Goal: Transaction & Acquisition: Purchase product/service

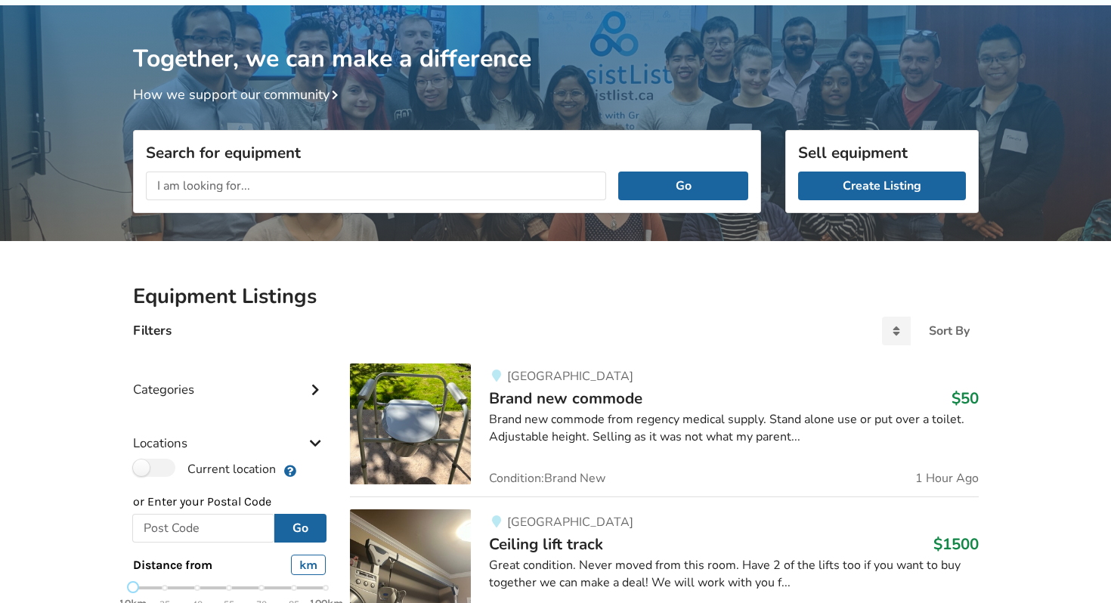
scroll to position [73, 0]
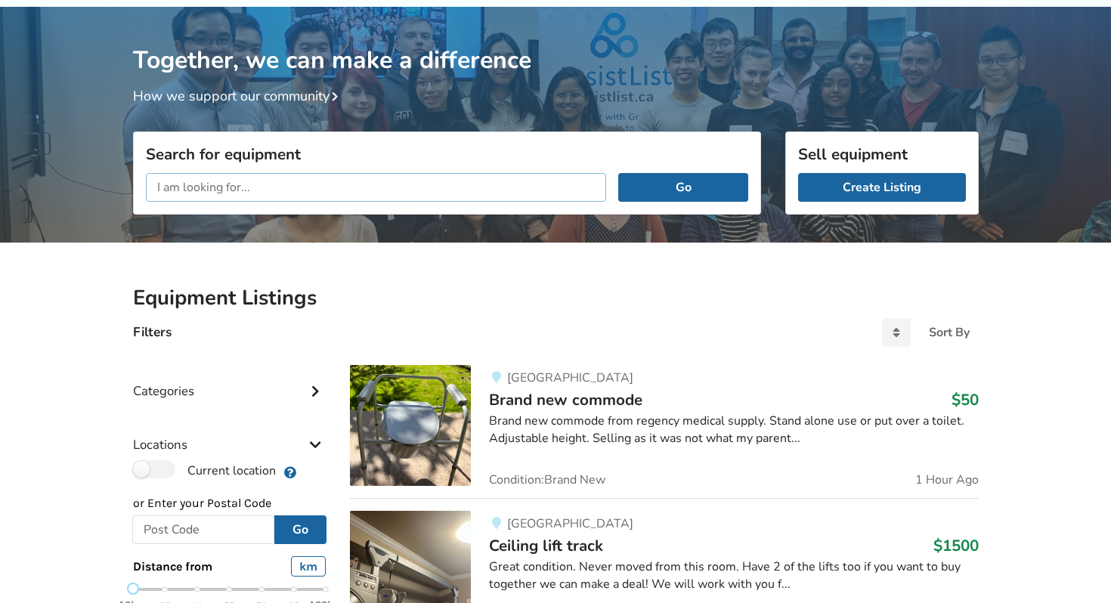
click at [238, 189] on input "text" at bounding box center [376, 187] width 461 height 29
click at [618, 173] on button "Go" at bounding box center [682, 187] width 129 height 29
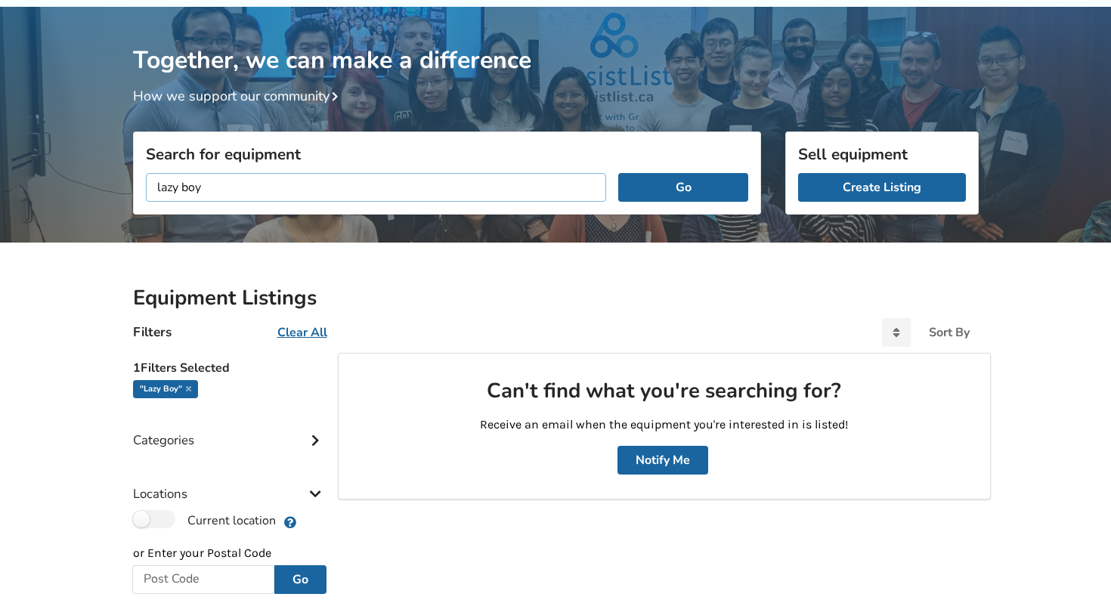
click at [213, 182] on input "lazy boy" at bounding box center [376, 187] width 461 height 29
drag, startPoint x: 206, startPoint y: 187, endPoint x: 149, endPoint y: 187, distance: 57.4
click at [149, 187] on input "lazy boy" at bounding box center [376, 187] width 461 height 29
type input "recliner"
click at [618, 173] on button "Go" at bounding box center [682, 187] width 129 height 29
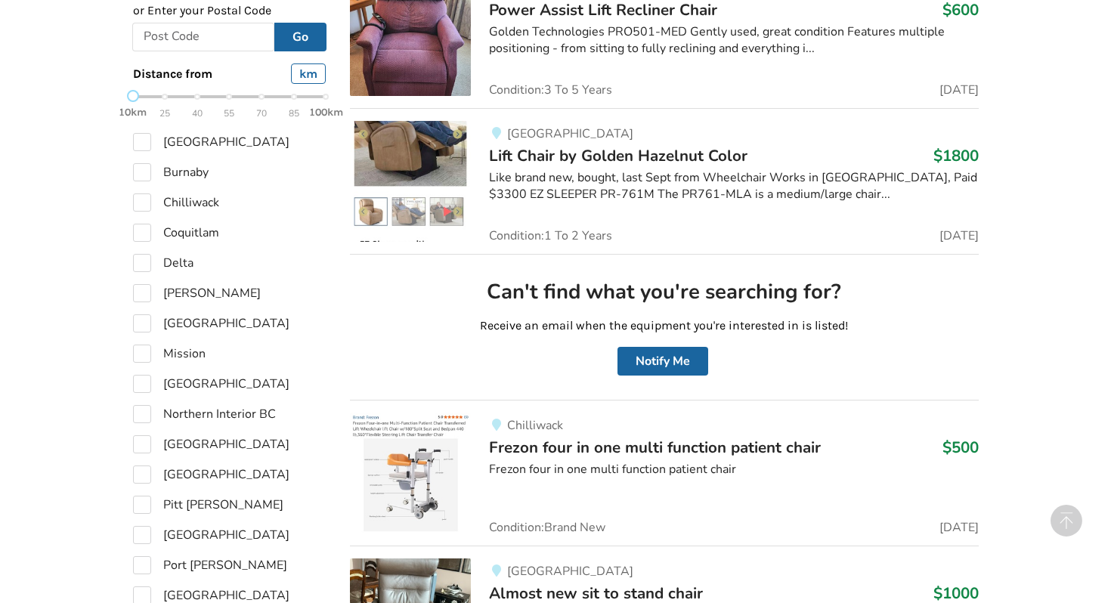
scroll to position [618, 0]
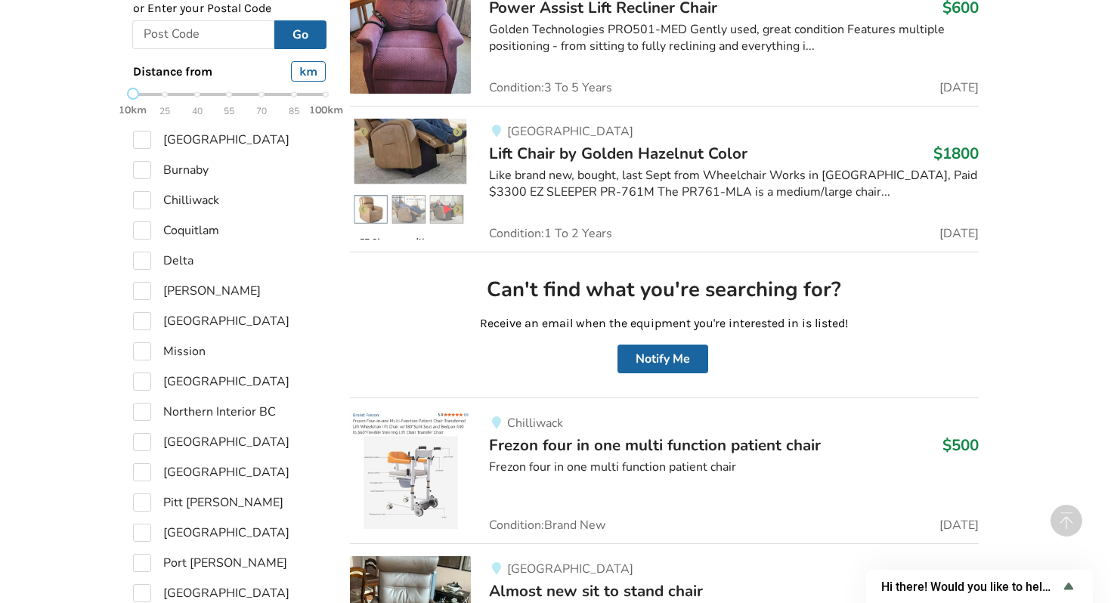
click at [415, 139] on img at bounding box center [410, 179] width 121 height 121
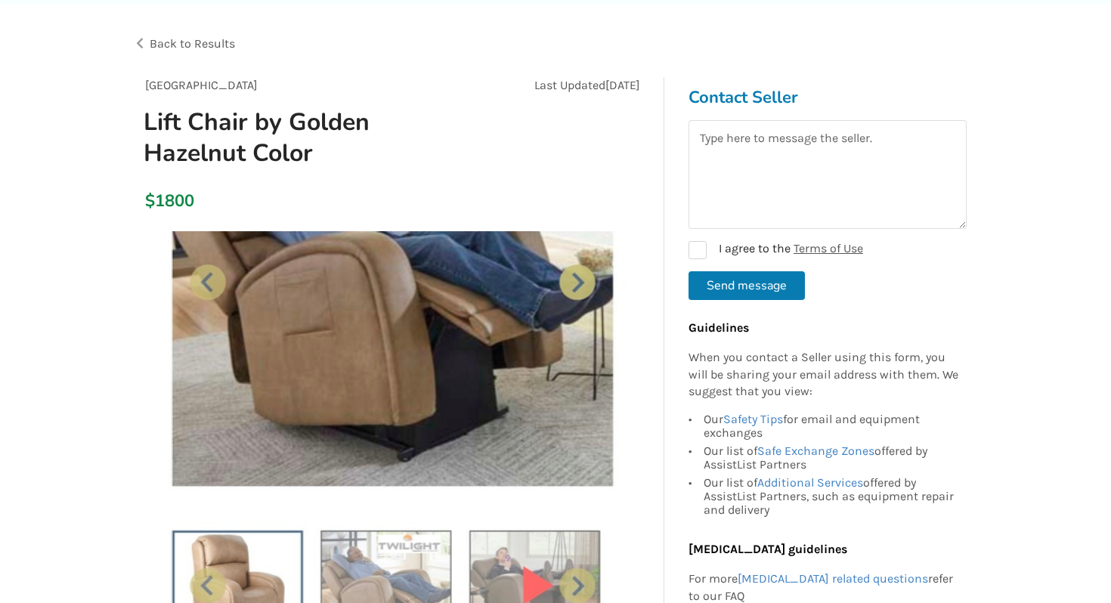
scroll to position [91, 0]
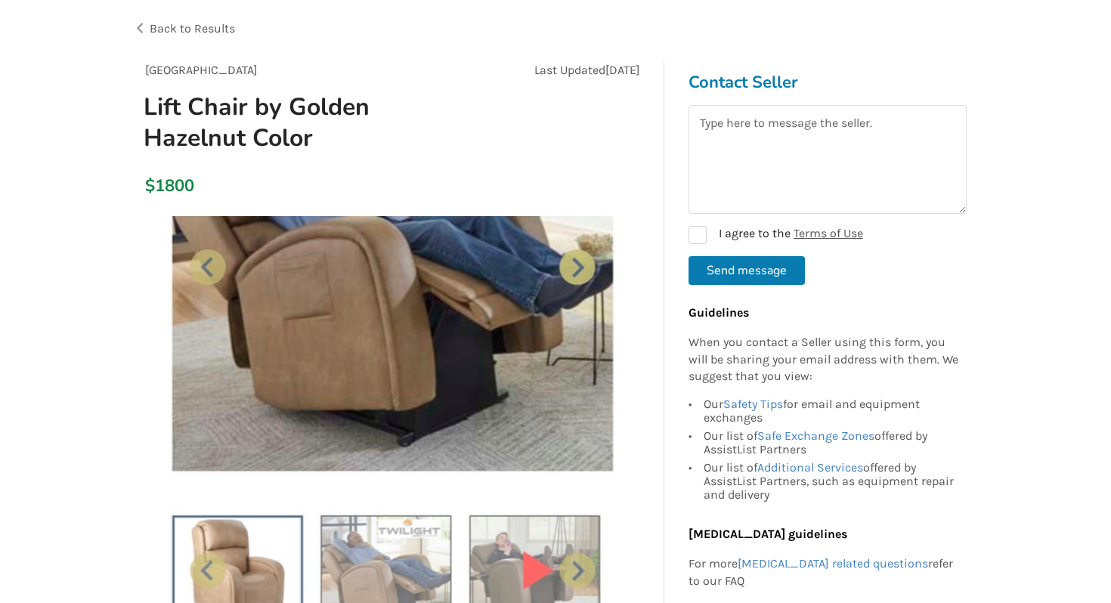
click at [570, 265] on img at bounding box center [393, 453] width 474 height 474
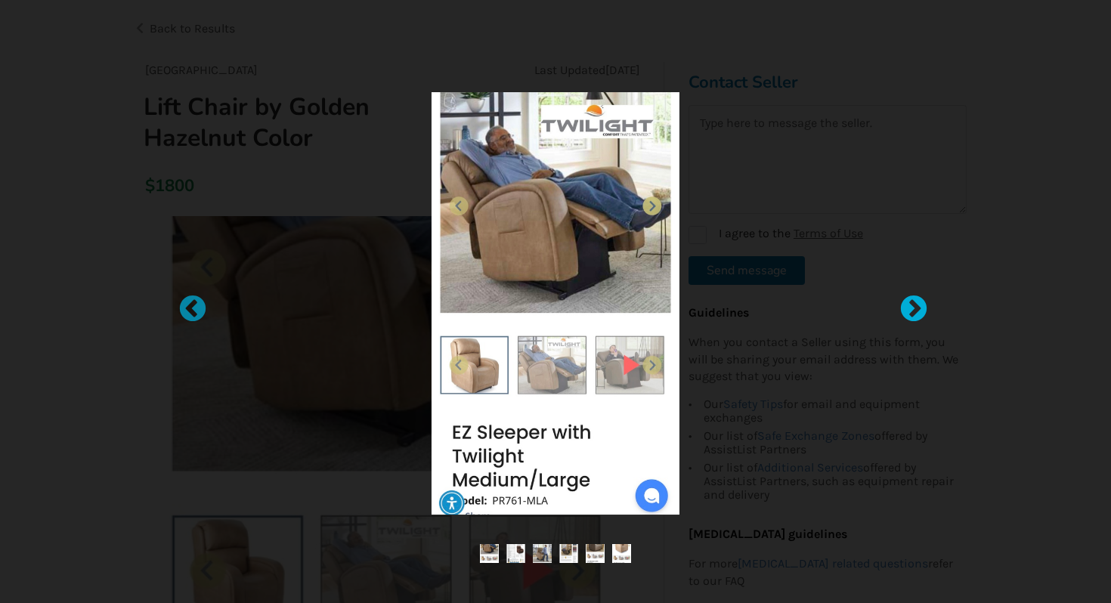
click at [909, 303] on div at bounding box center [906, 301] width 15 height 15
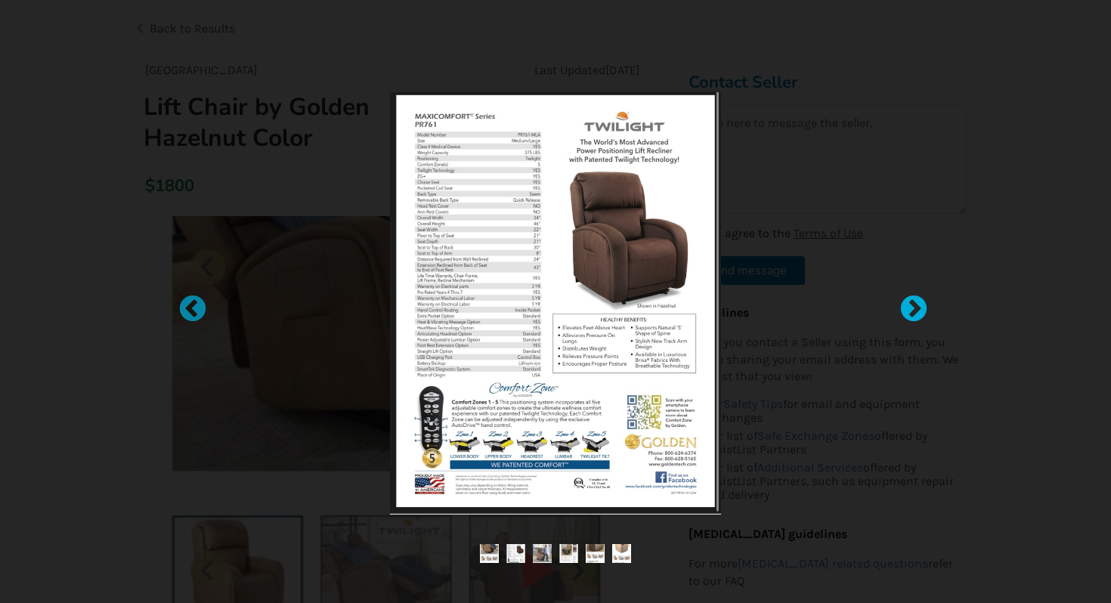
click at [909, 303] on div at bounding box center [906, 301] width 15 height 15
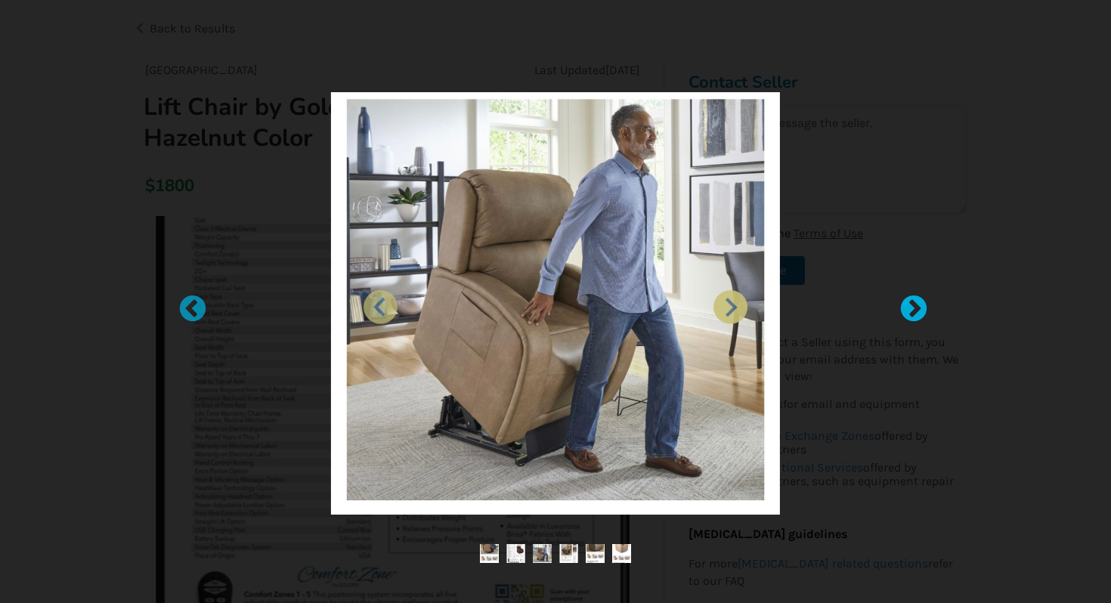
click at [909, 303] on div at bounding box center [906, 301] width 15 height 15
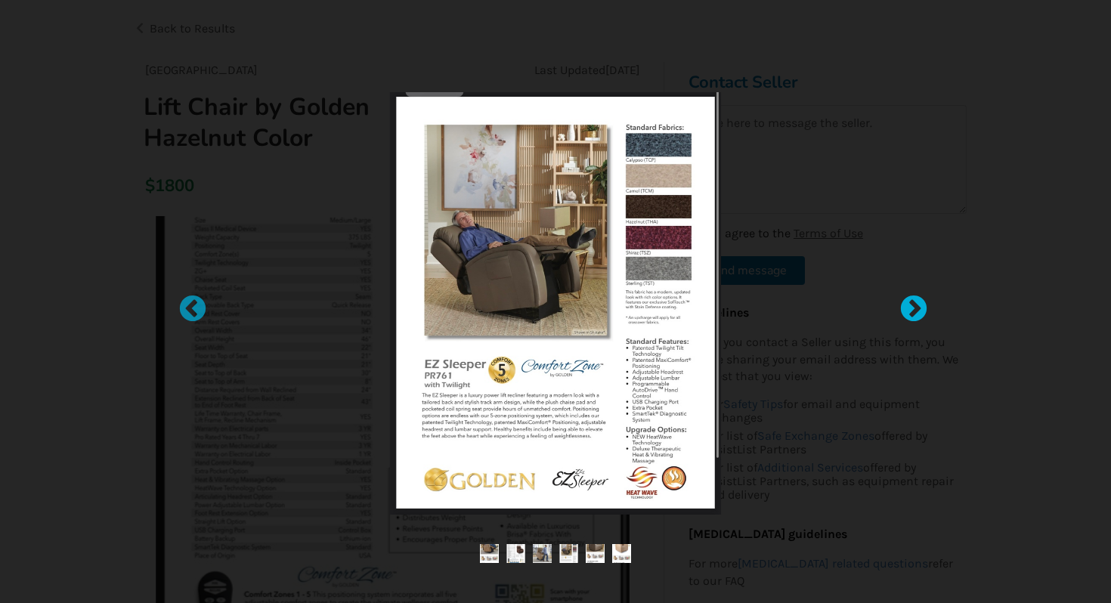
click at [909, 303] on div at bounding box center [906, 301] width 15 height 15
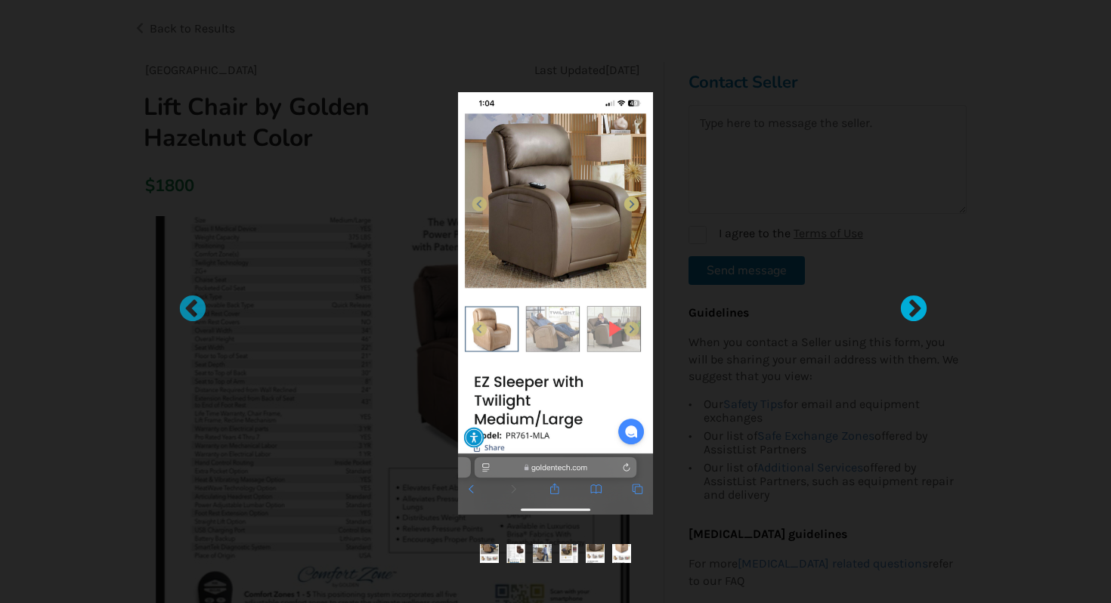
click at [909, 303] on div at bounding box center [906, 301] width 15 height 15
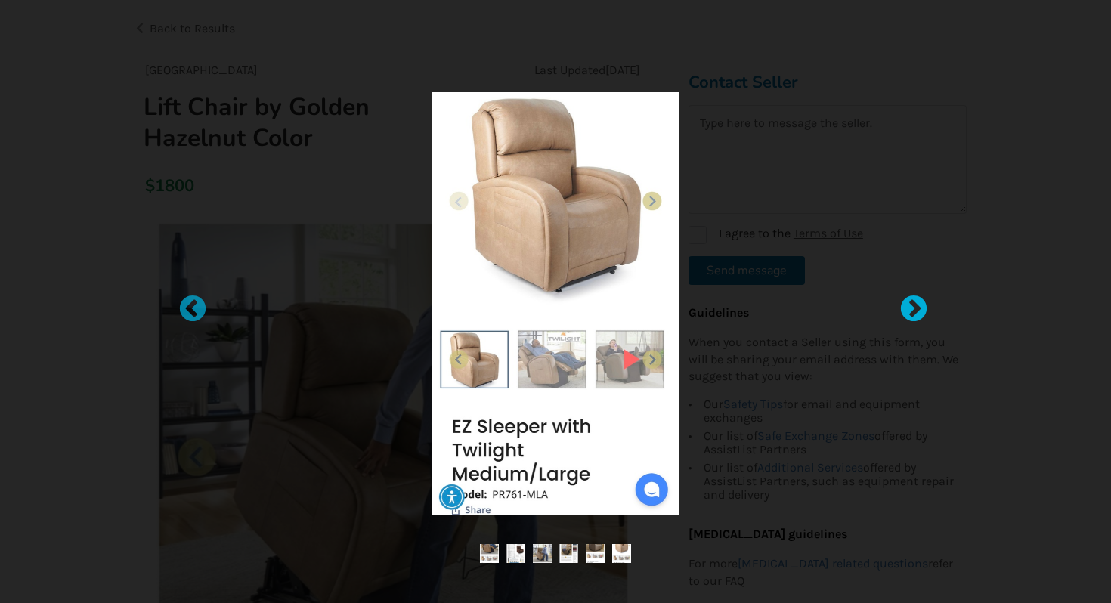
click at [909, 303] on div at bounding box center [906, 301] width 15 height 15
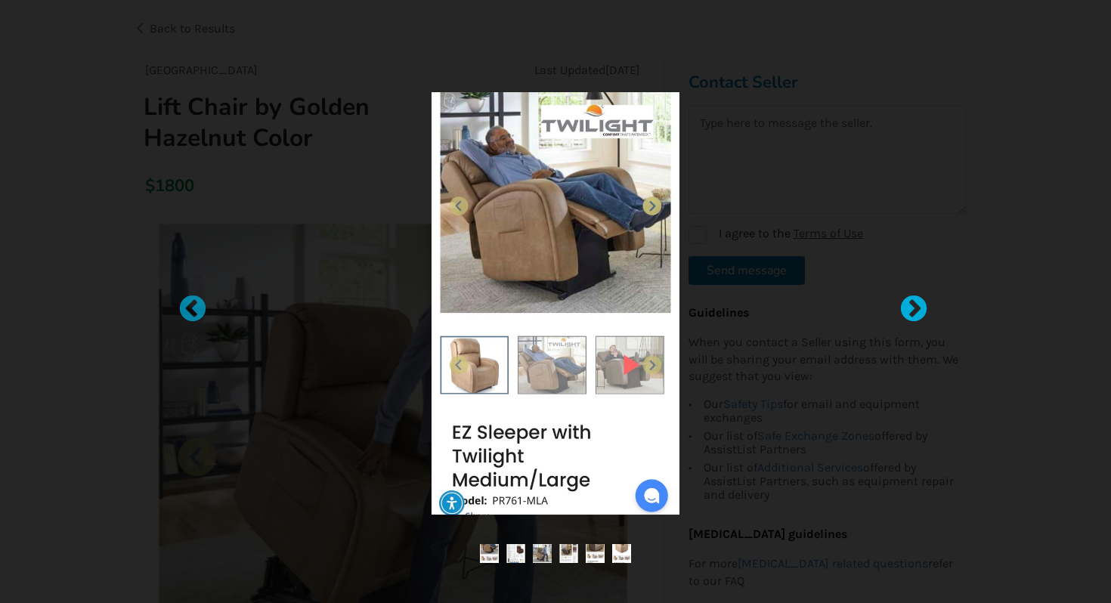
click at [909, 303] on div at bounding box center [906, 301] width 15 height 15
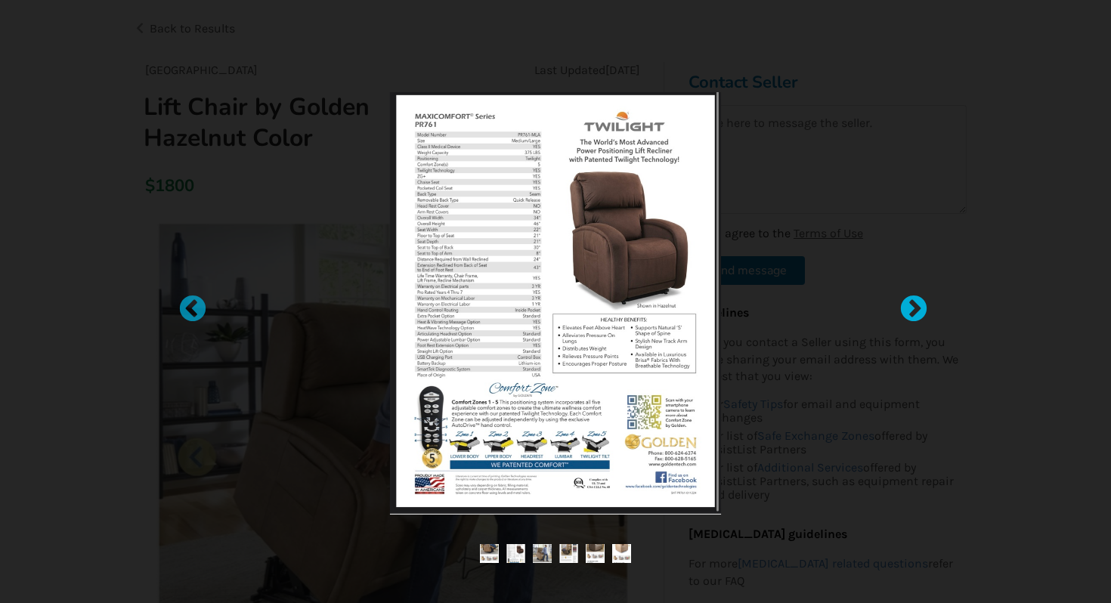
click at [909, 303] on div at bounding box center [906, 301] width 15 height 15
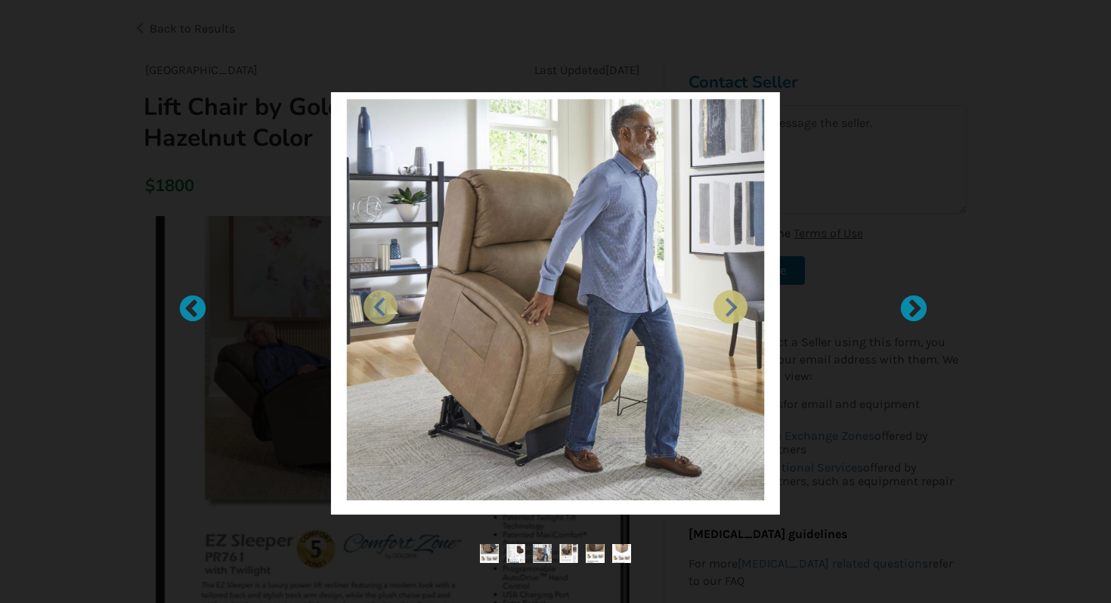
click at [125, 230] on div at bounding box center [555, 301] width 1111 height 603
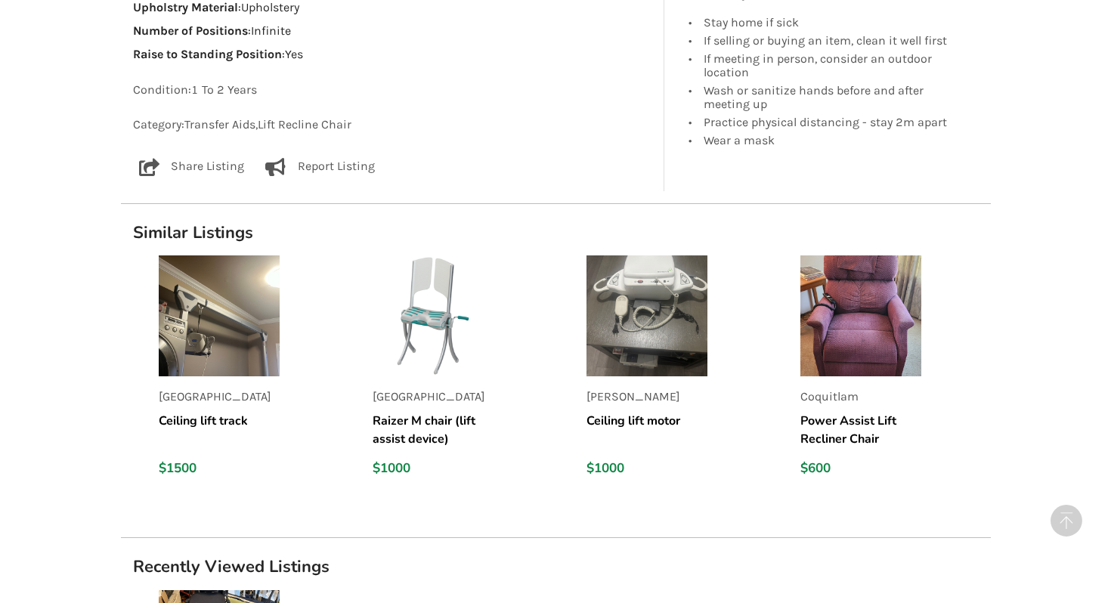
scroll to position [1397, 0]
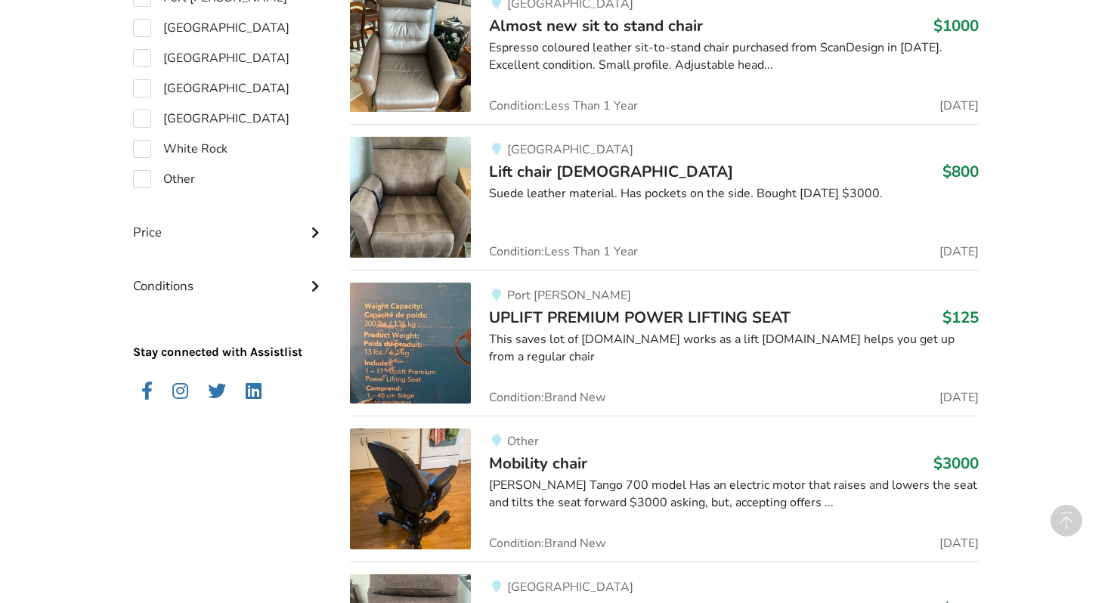
scroll to position [1188, 0]
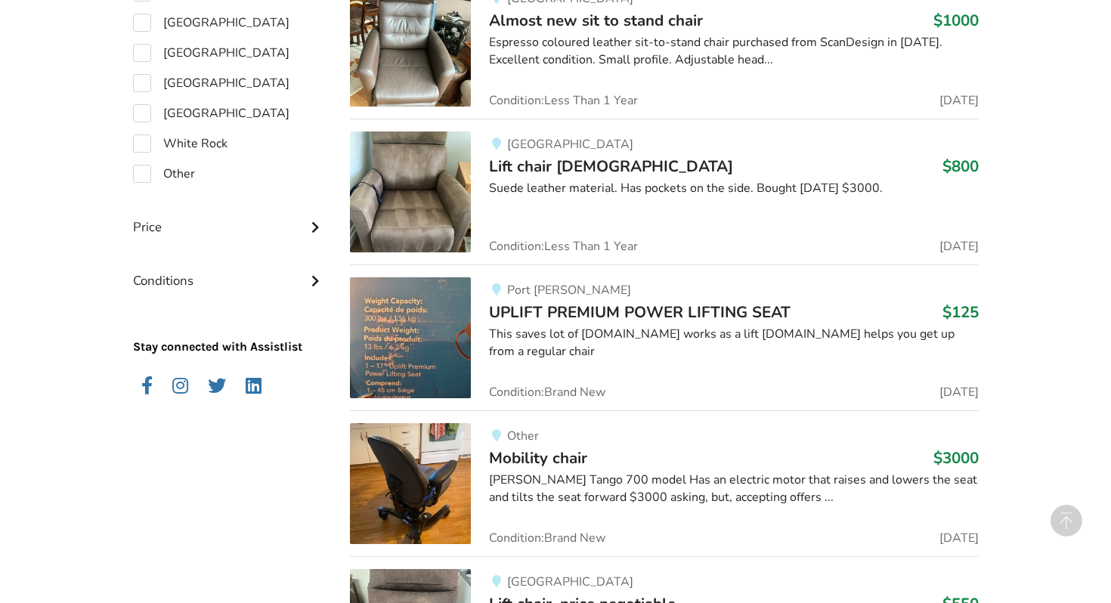
click at [424, 200] on img at bounding box center [410, 192] width 121 height 121
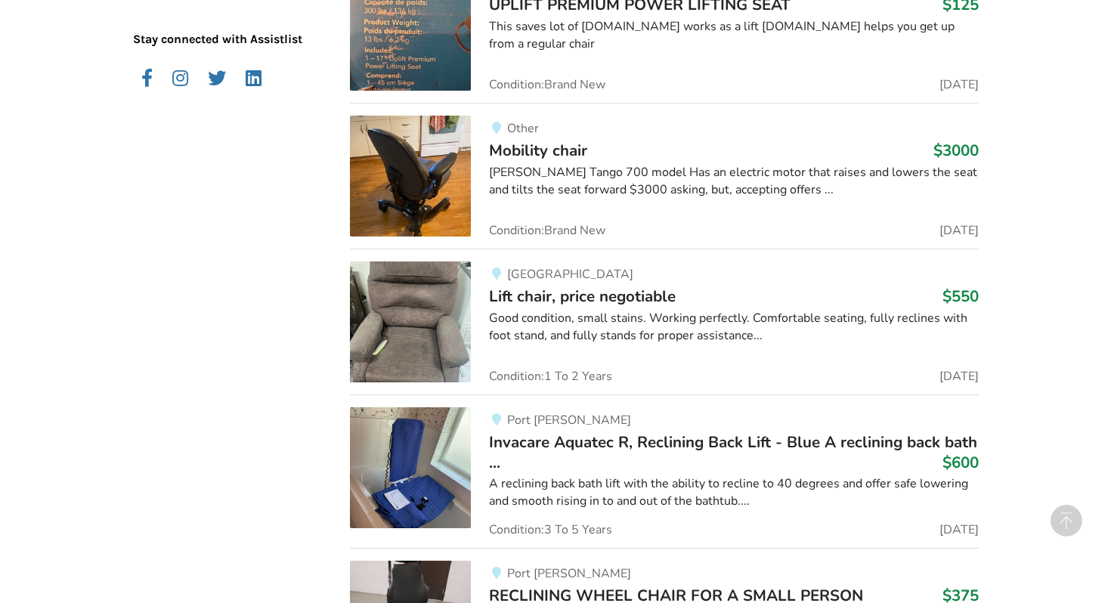
scroll to position [1491, 0]
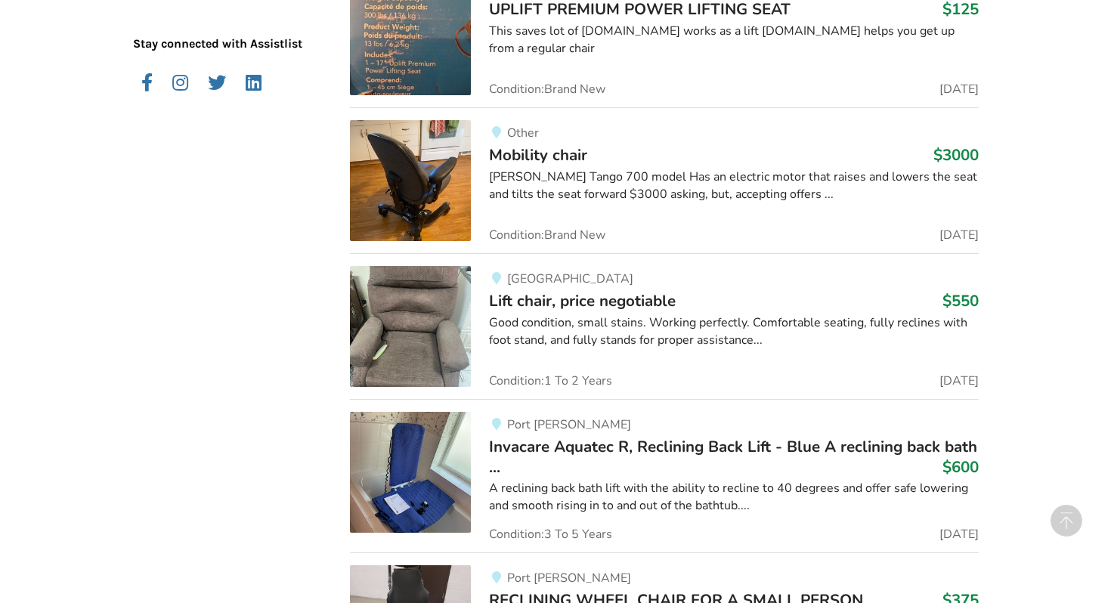
click at [419, 355] on img at bounding box center [410, 326] width 121 height 121
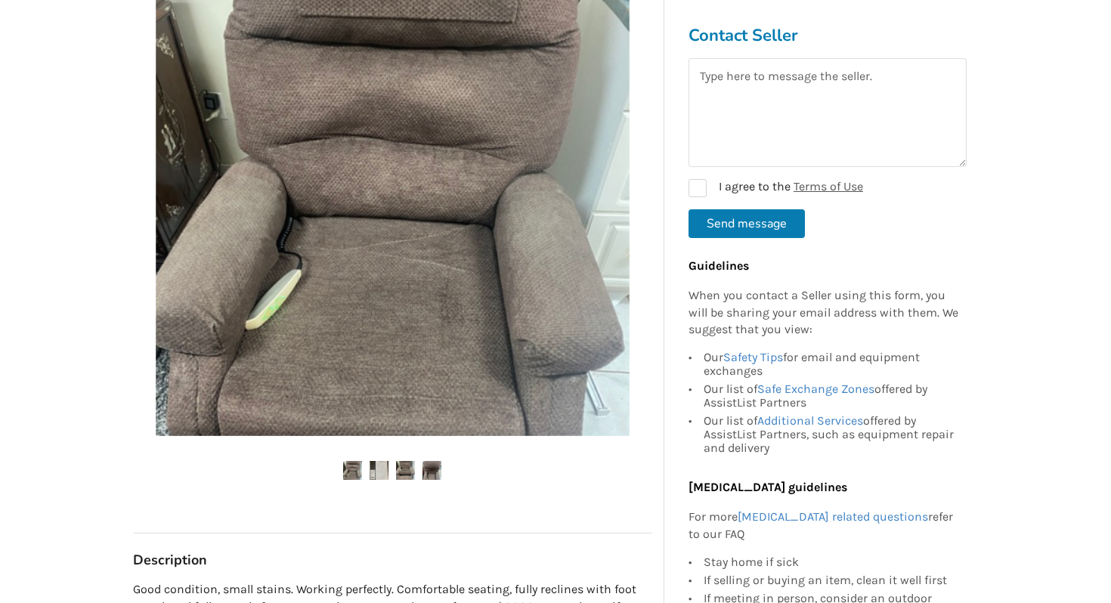
scroll to position [311, 0]
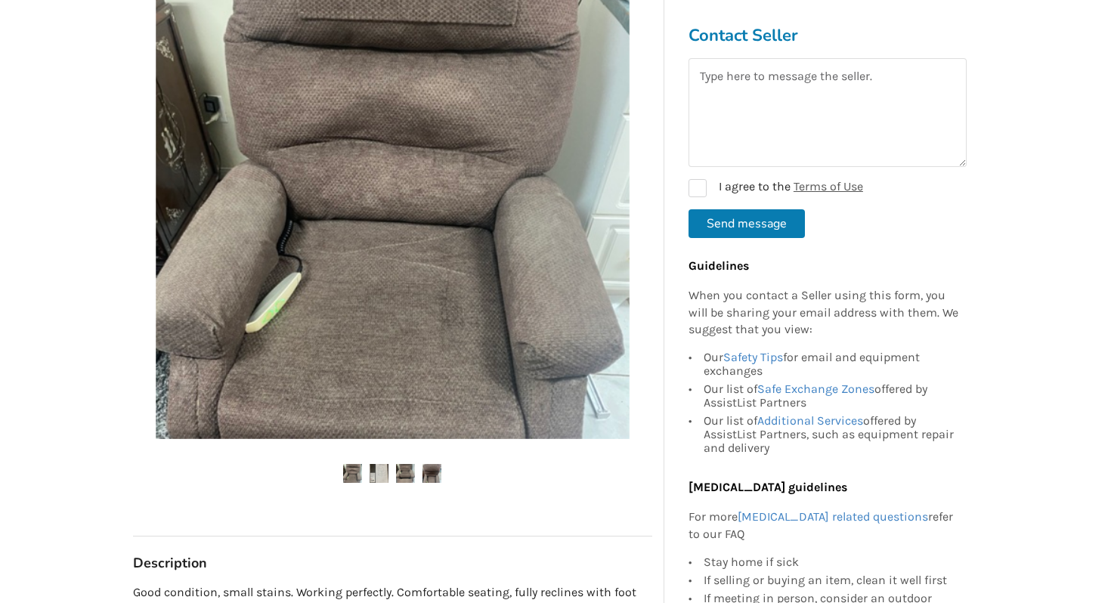
click at [382, 476] on img at bounding box center [379, 473] width 19 height 19
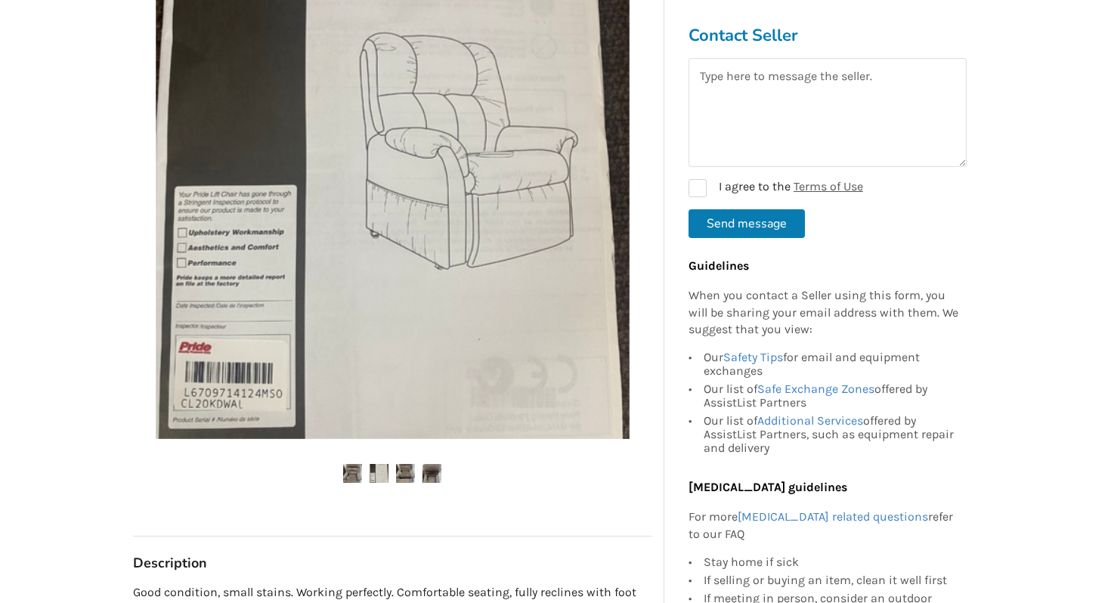
click at [405, 475] on img at bounding box center [405, 473] width 19 height 19
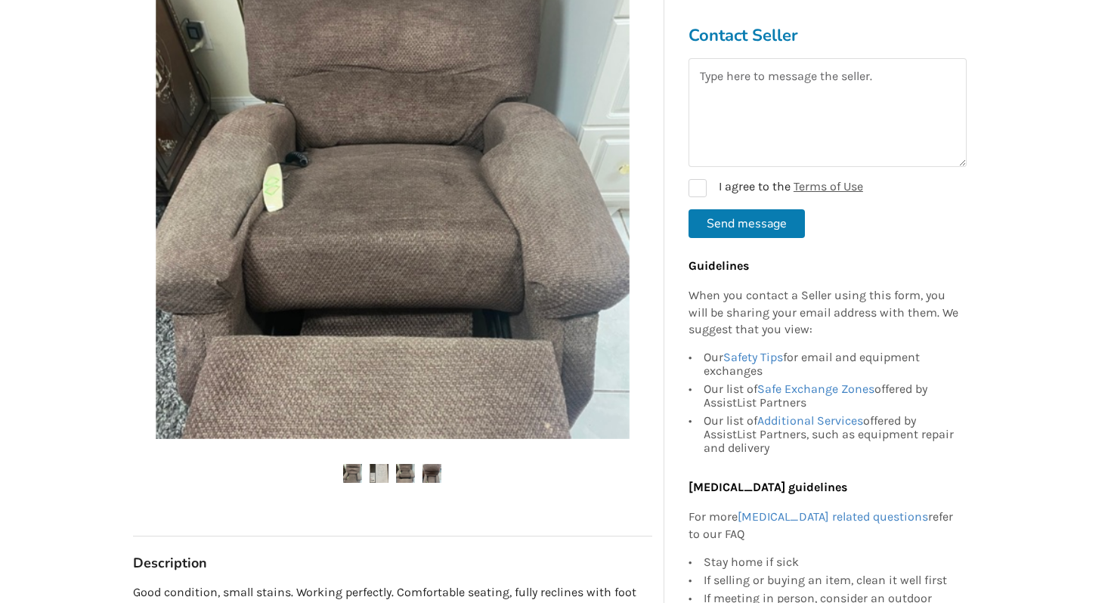
click at [430, 475] on img at bounding box center [432, 473] width 19 height 19
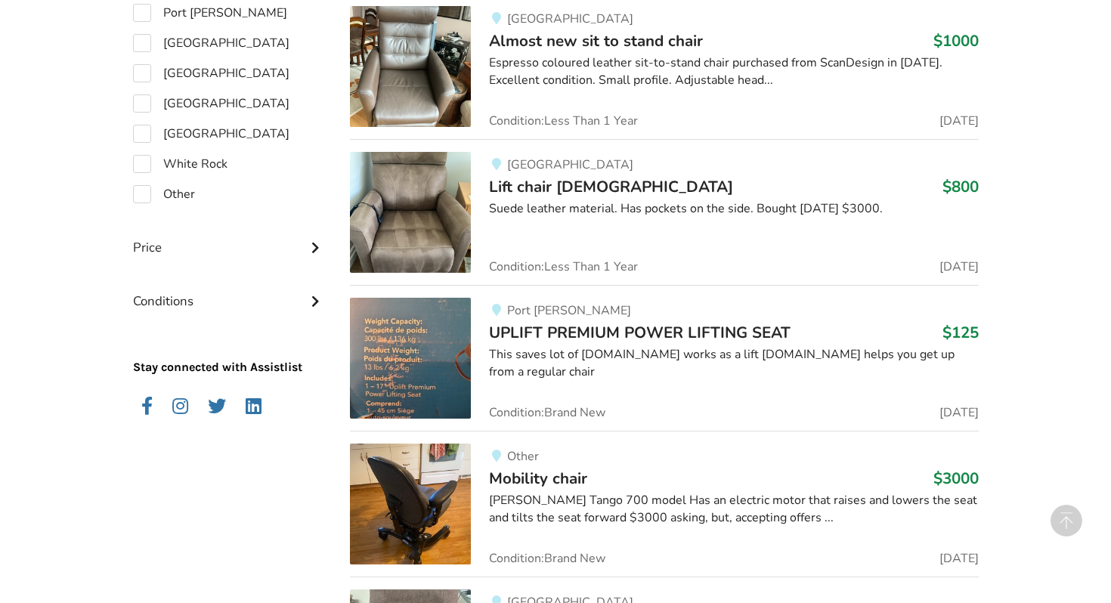
scroll to position [1167, 0]
click at [420, 211] on img at bounding box center [410, 213] width 121 height 121
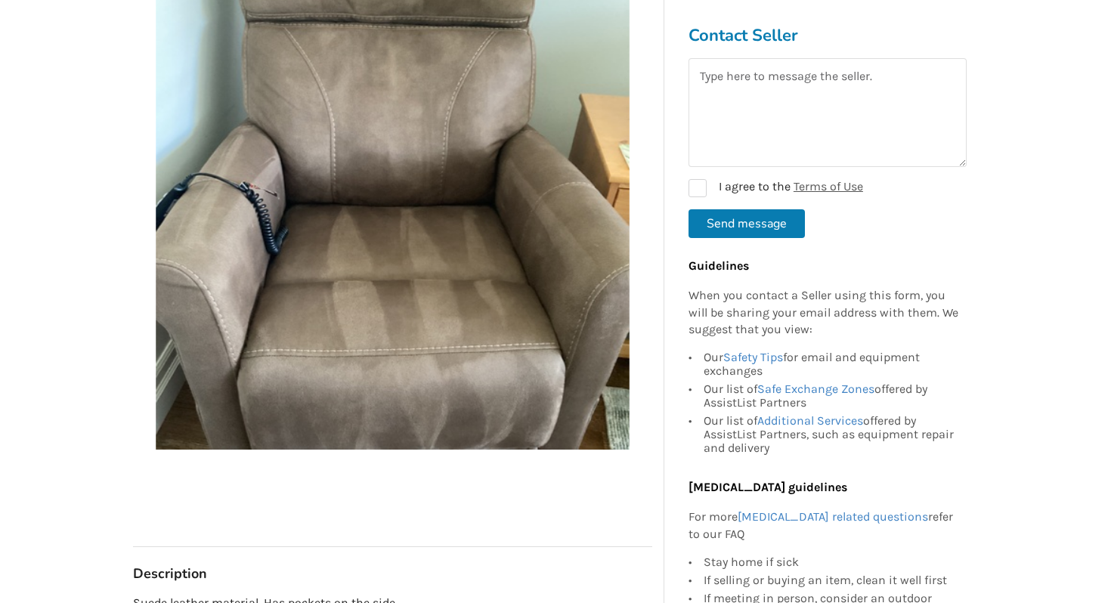
scroll to position [330, 0]
click at [382, 180] on img at bounding box center [393, 214] width 474 height 474
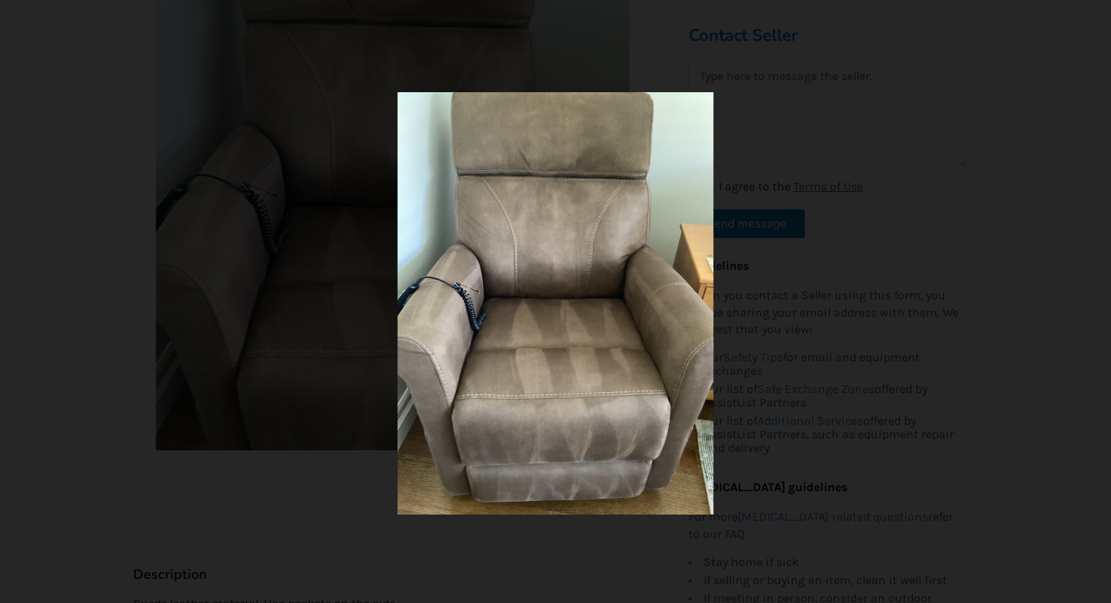
click at [599, 315] on img at bounding box center [556, 303] width 317 height 423
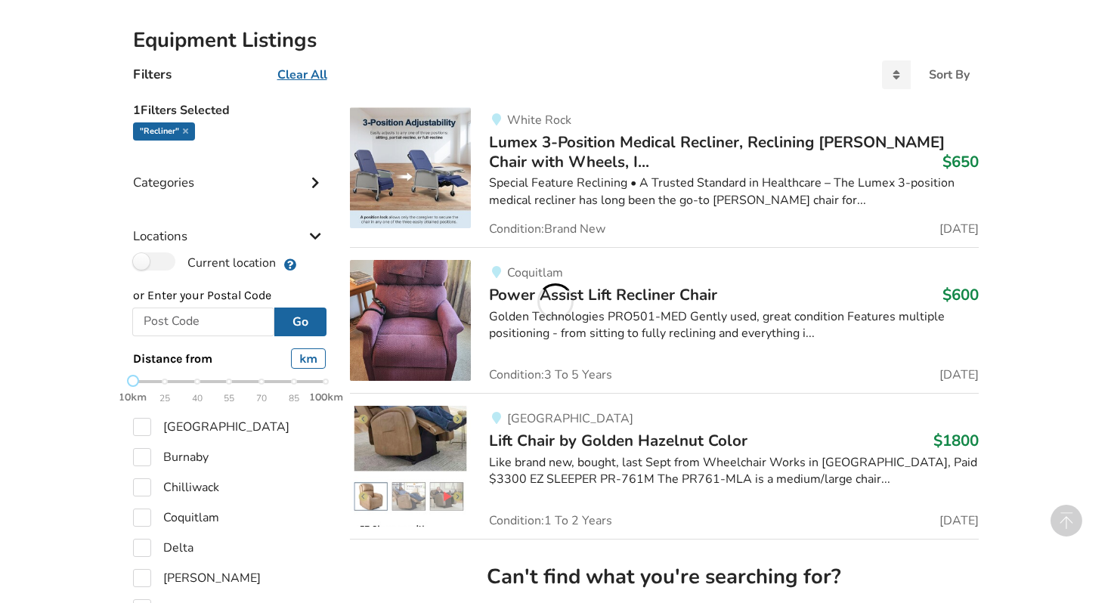
scroll to position [1167, 0]
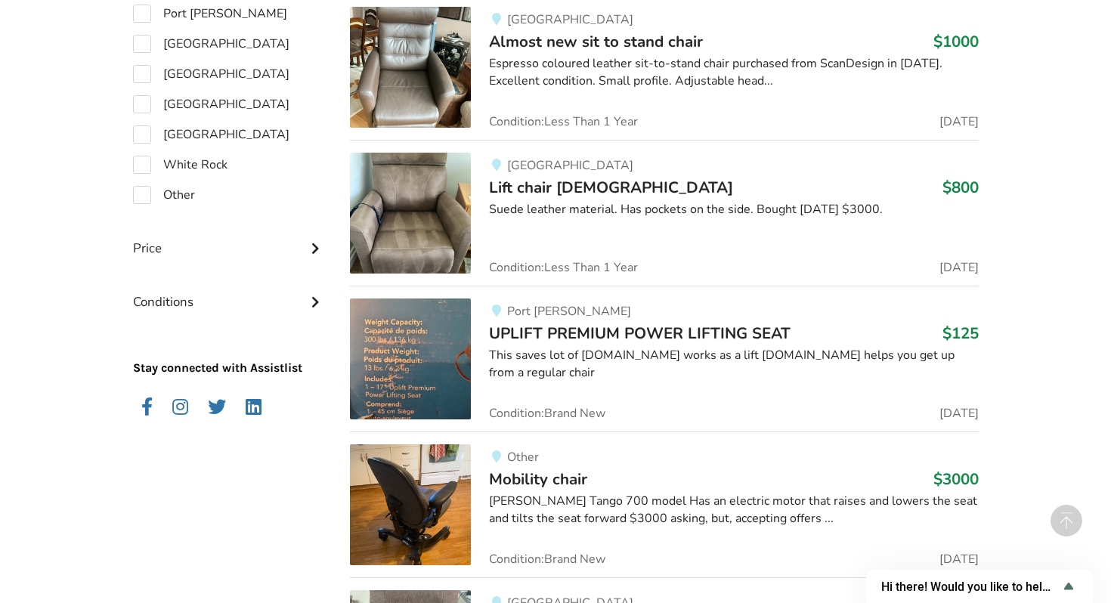
click at [400, 203] on img at bounding box center [410, 213] width 121 height 121
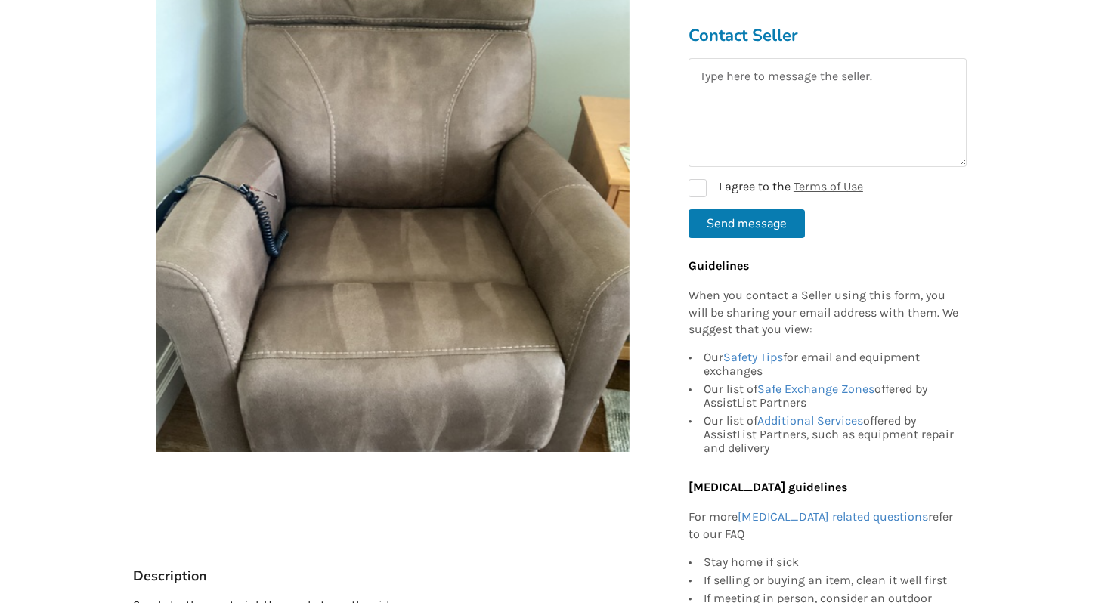
scroll to position [370, 0]
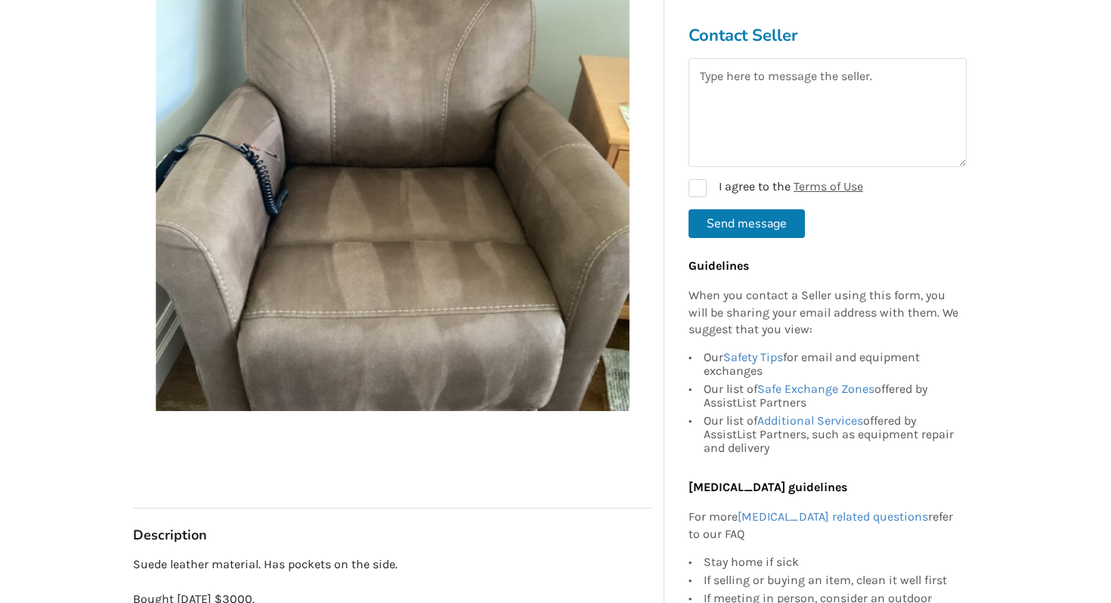
click at [594, 163] on img at bounding box center [393, 174] width 474 height 474
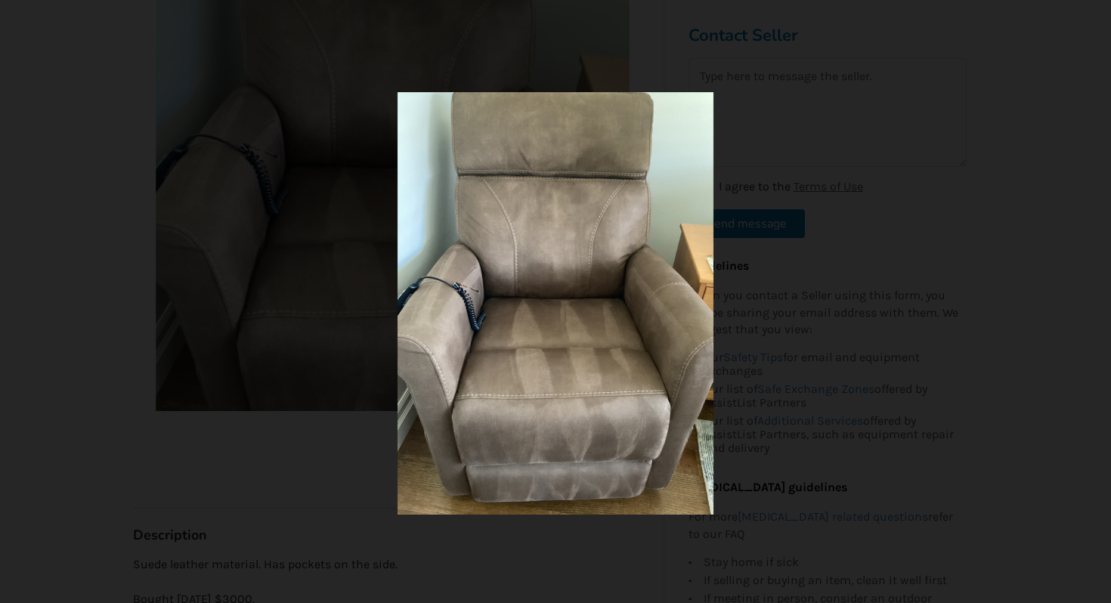
drag, startPoint x: 838, startPoint y: 110, endPoint x: 824, endPoint y: 111, distance: 14.4
click at [834, 110] on div at bounding box center [555, 303] width 599 height 423
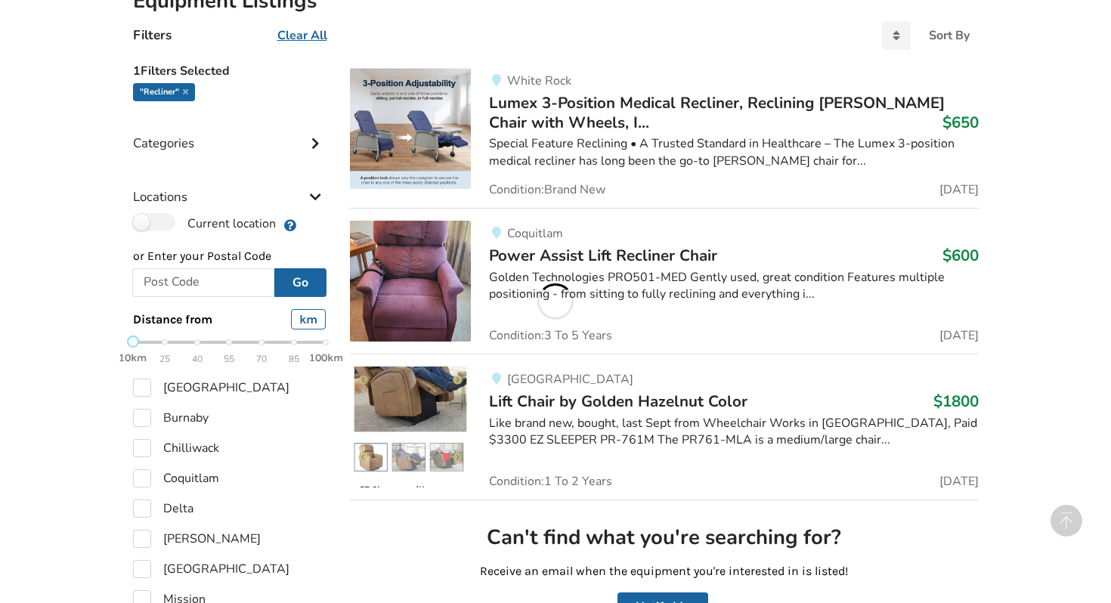
scroll to position [1167, 0]
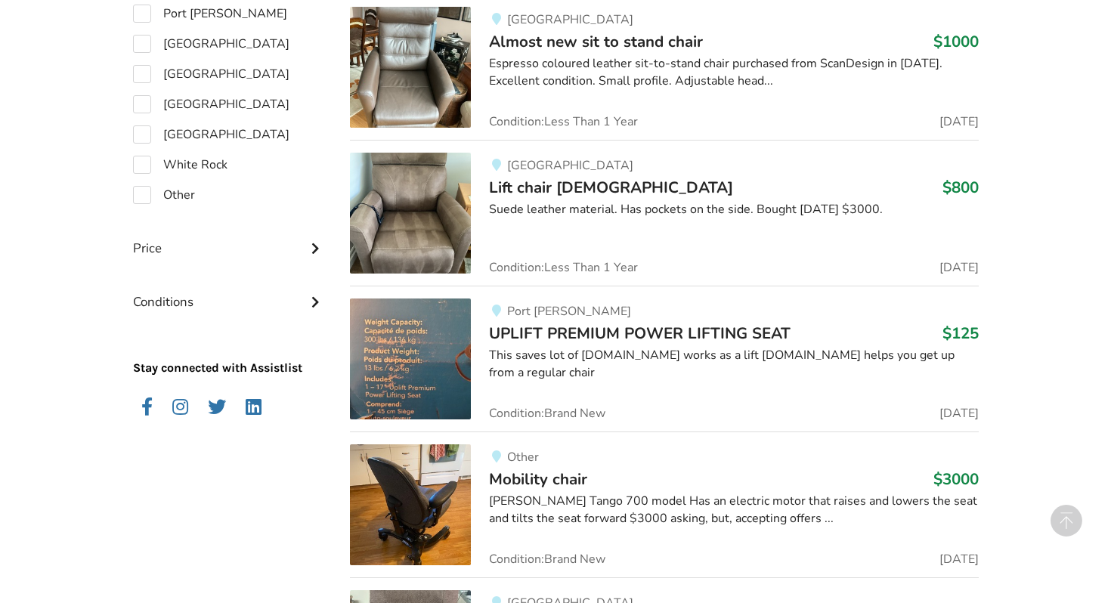
click at [670, 208] on div "Suede leather material. Has pockets on the side. Bought eight months ago $3000." at bounding box center [733, 209] width 489 height 17
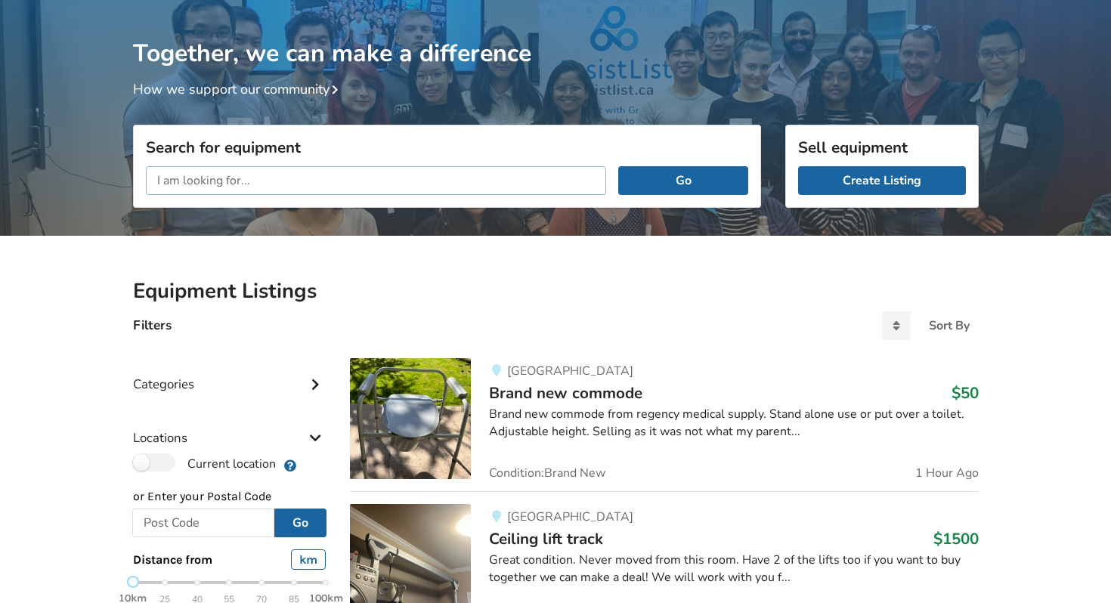
click at [214, 187] on input "text" at bounding box center [376, 180] width 461 height 29
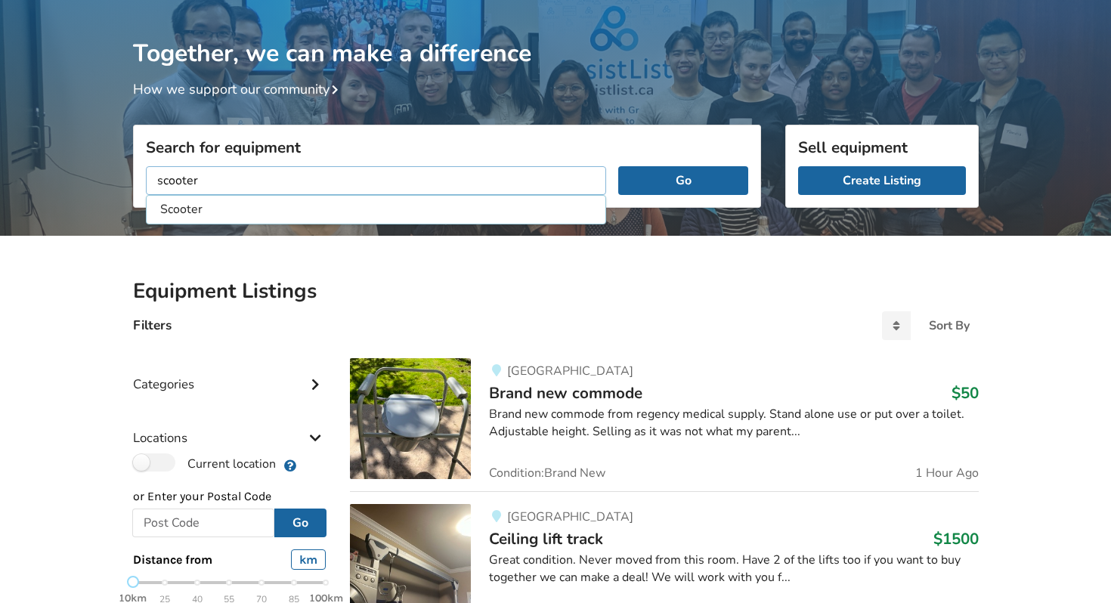
type input "scooter"
click at [618, 166] on button "Go" at bounding box center [682, 180] width 129 height 29
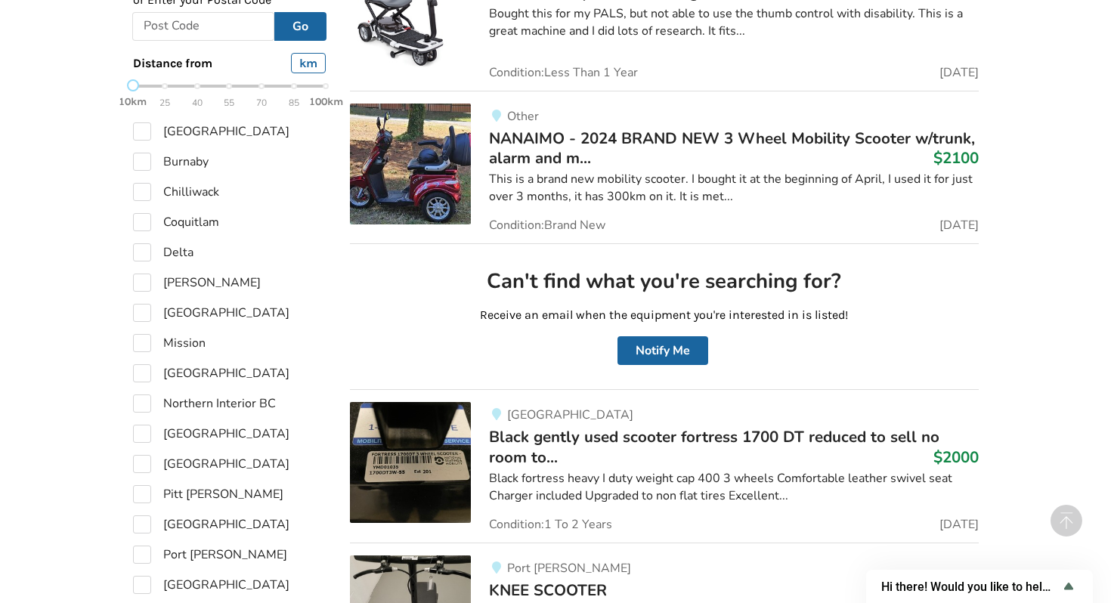
scroll to position [628, 0]
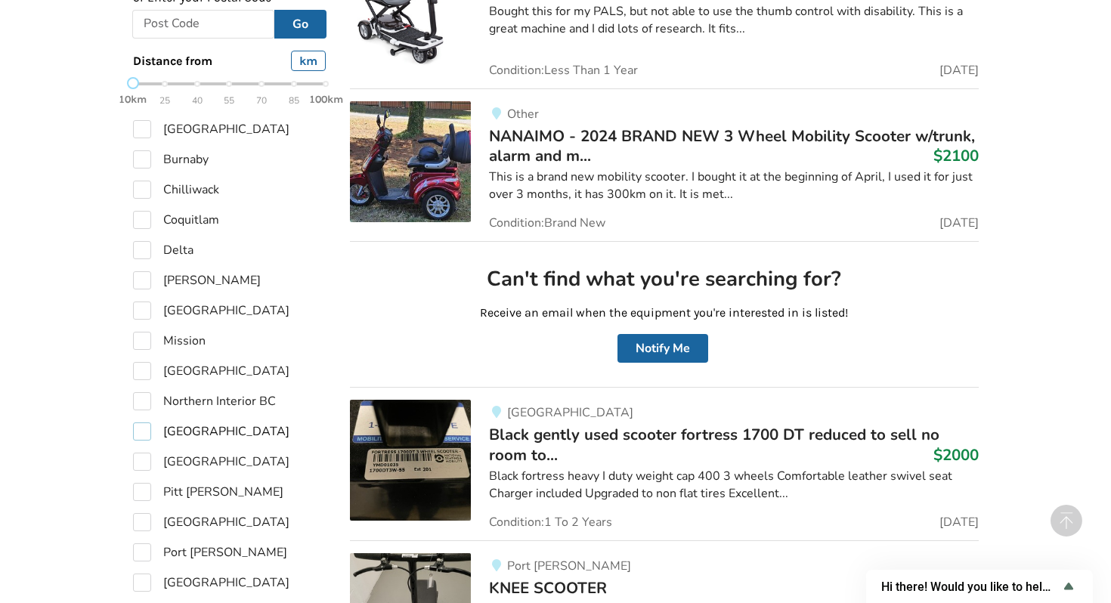
click at [143, 435] on label "[GEOGRAPHIC_DATA]" at bounding box center [211, 432] width 156 height 18
checkbox input "true"
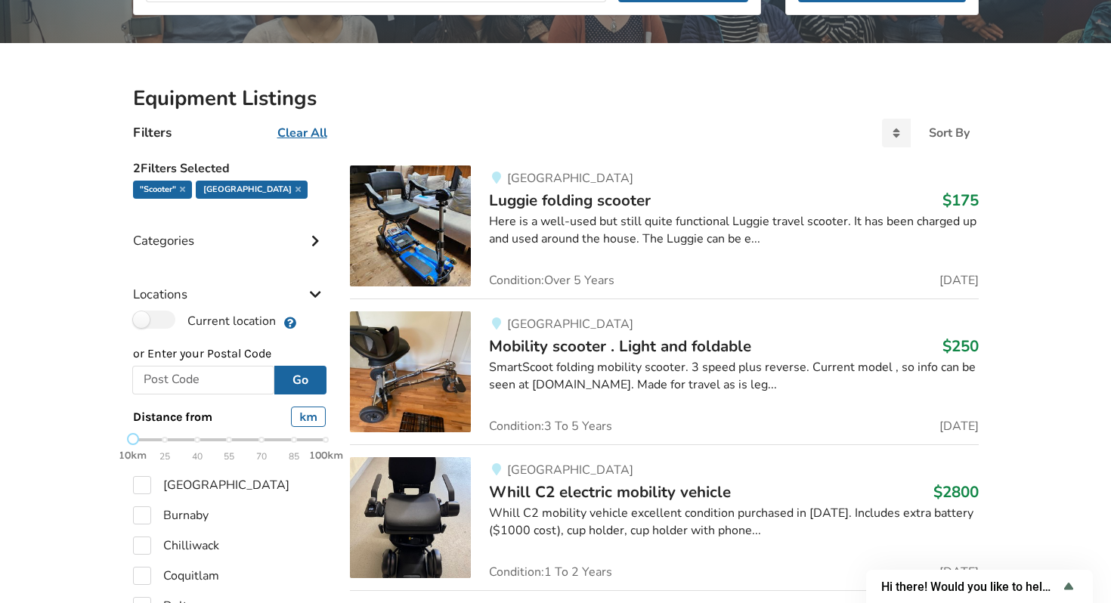
scroll to position [269, 0]
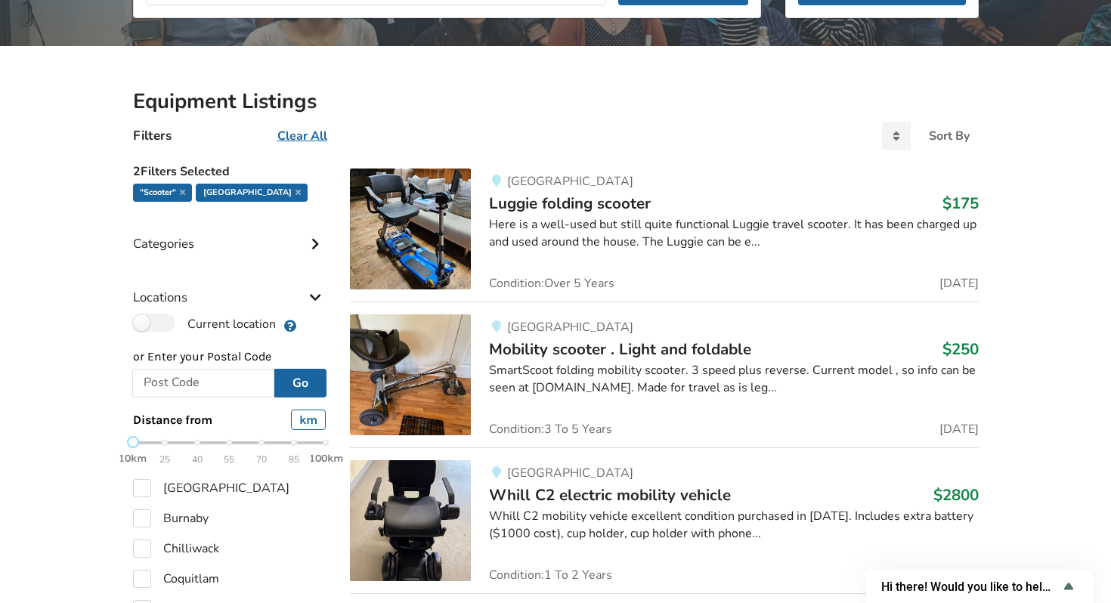
click at [509, 206] on span "Luggie folding scooter" at bounding box center [570, 203] width 162 height 21
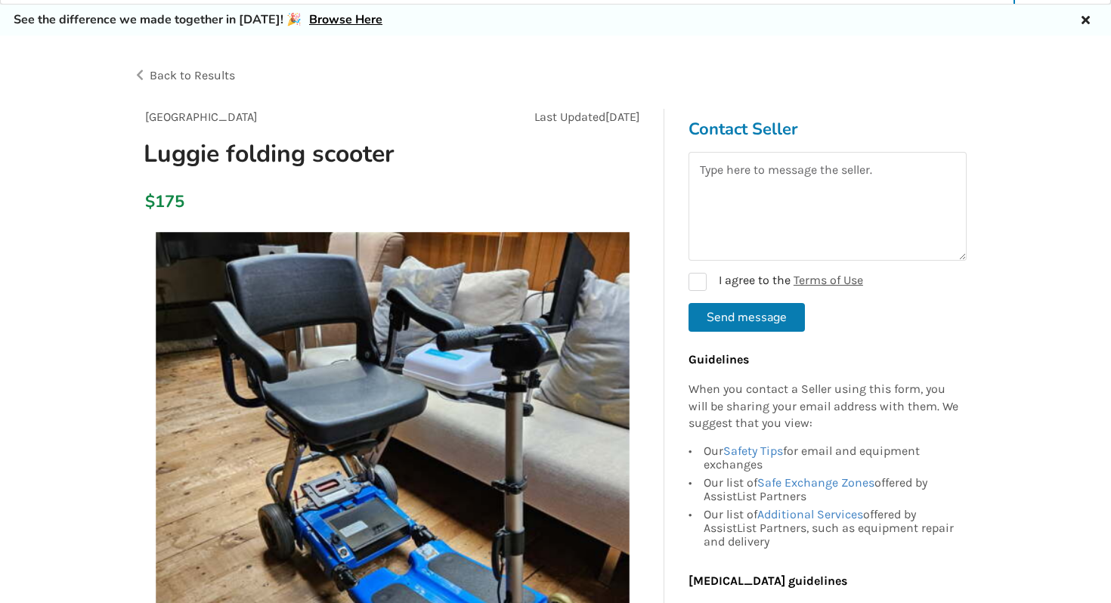
scroll to position [43, 0]
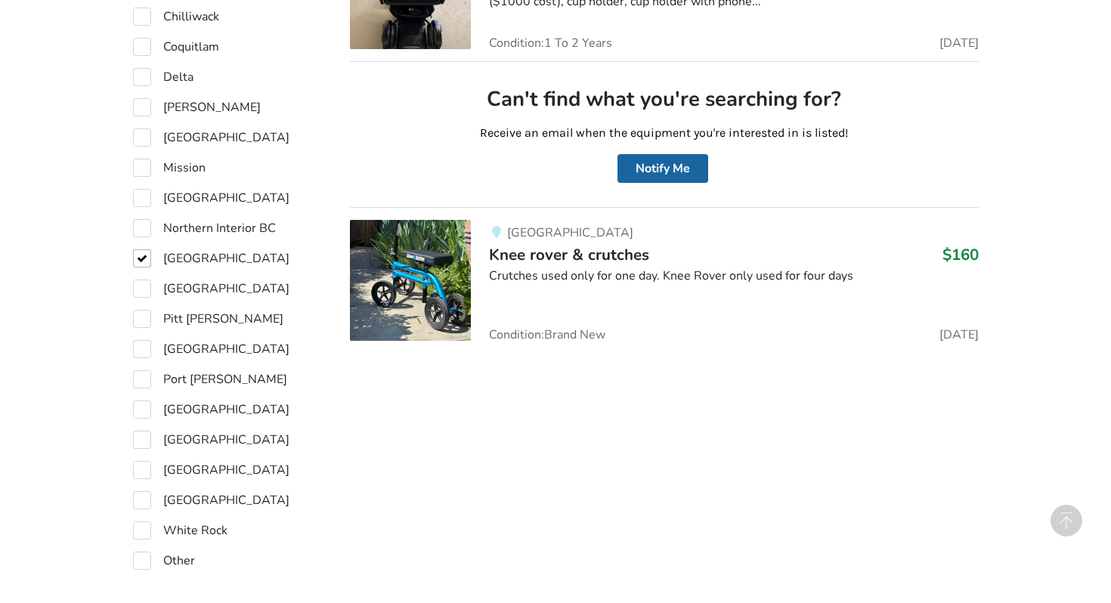
scroll to position [809, 0]
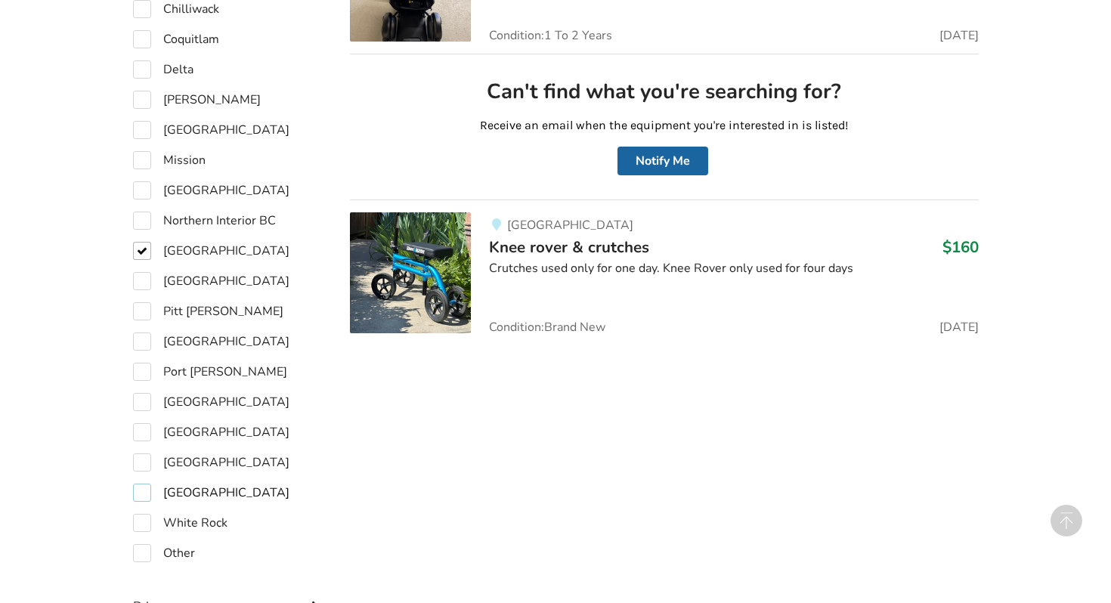
click at [140, 491] on label "West Vancouver" at bounding box center [211, 493] width 156 height 18
checkbox input "true"
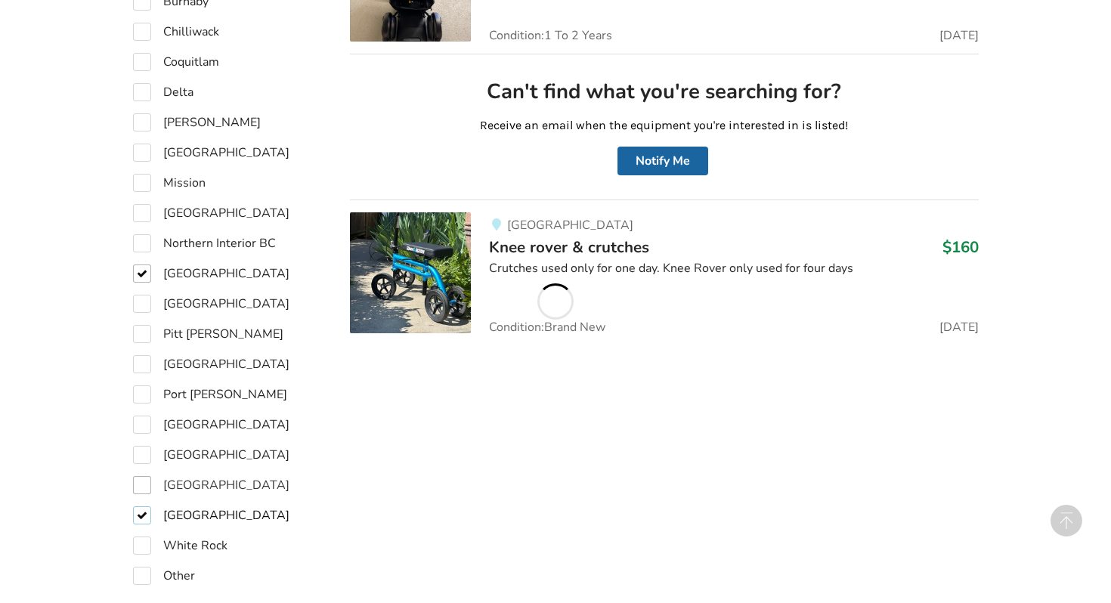
scroll to position [831, 0]
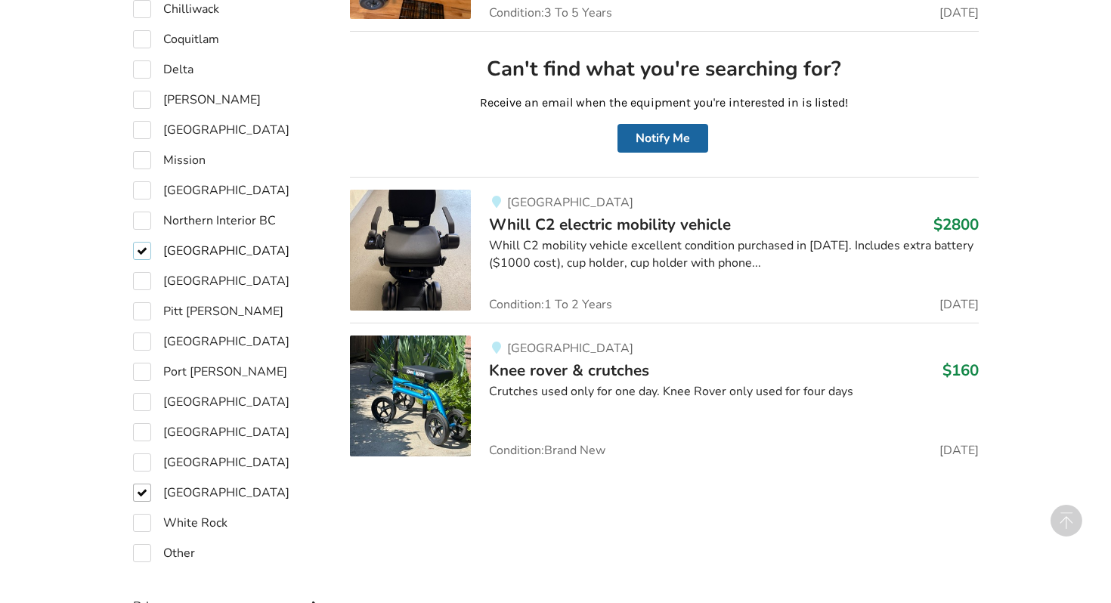
click at [141, 252] on label "[GEOGRAPHIC_DATA]" at bounding box center [211, 251] width 156 height 18
checkbox input "false"
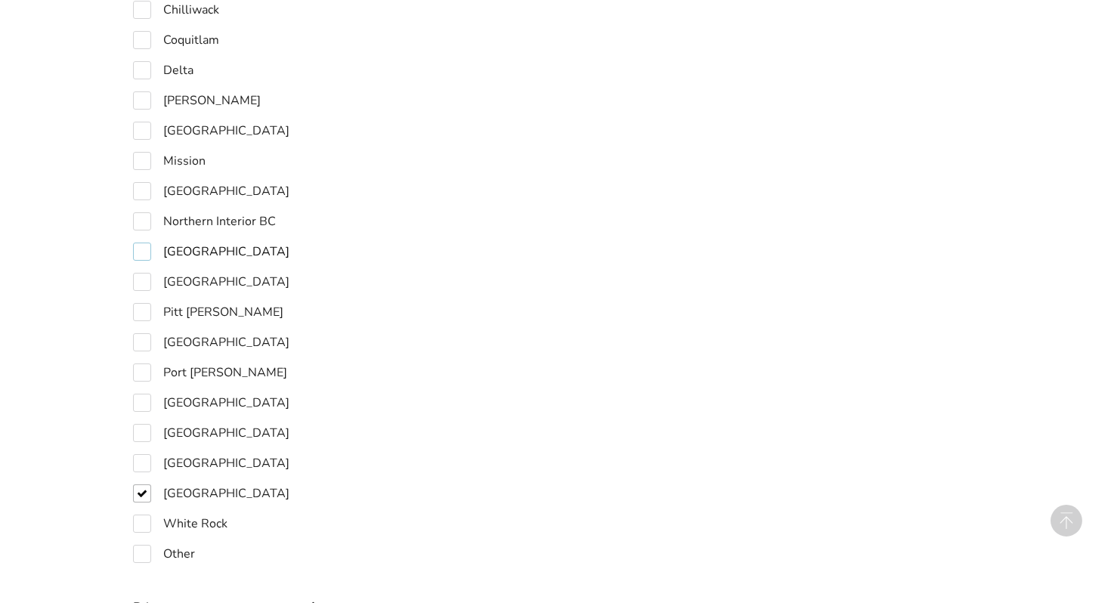
scroll to position [804, 0]
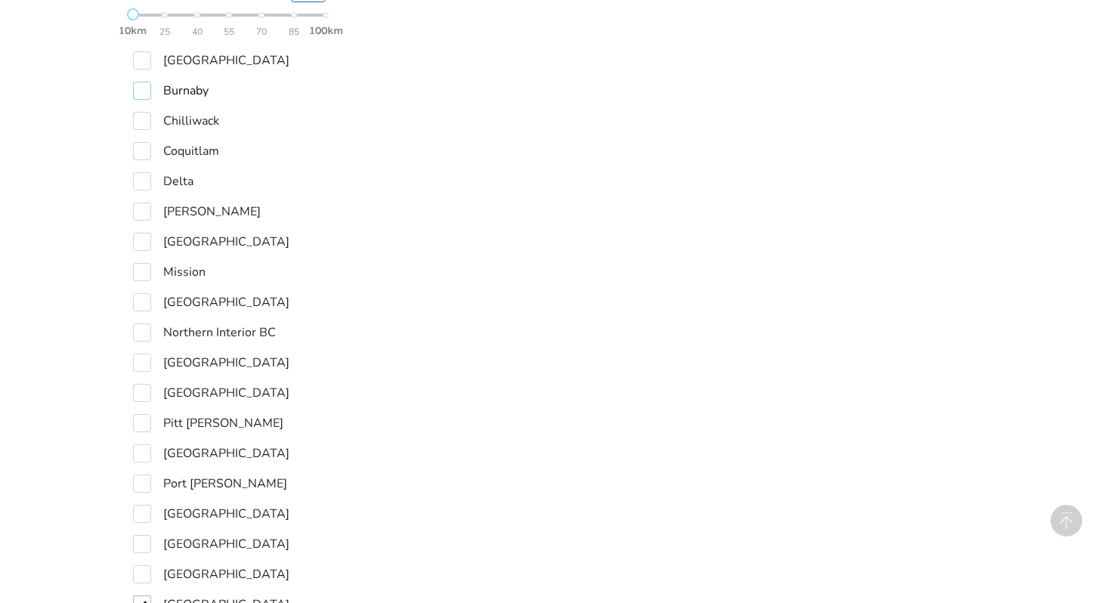
click at [144, 93] on label "Burnaby" at bounding box center [171, 91] width 76 height 18
checkbox input "true"
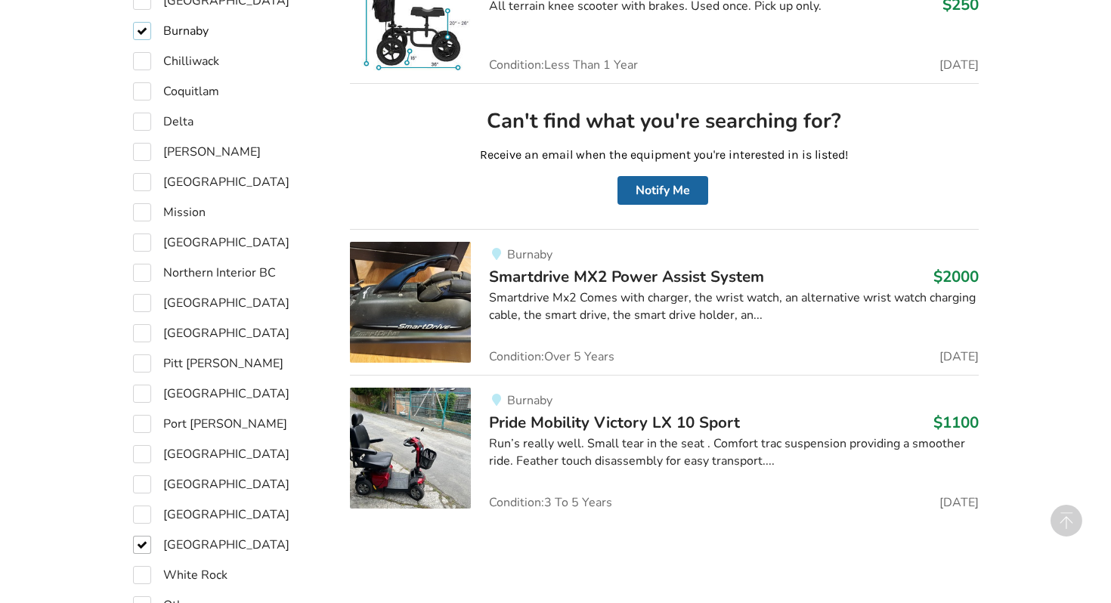
scroll to position [788, 0]
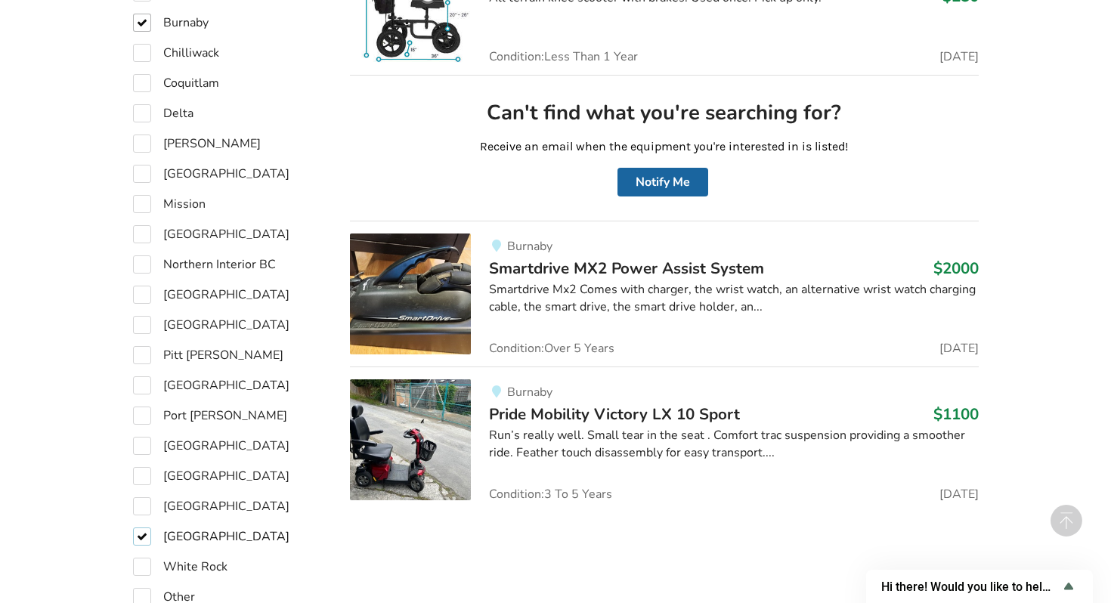
click at [141, 540] on label "West Vancouver" at bounding box center [211, 537] width 156 height 18
checkbox input "false"
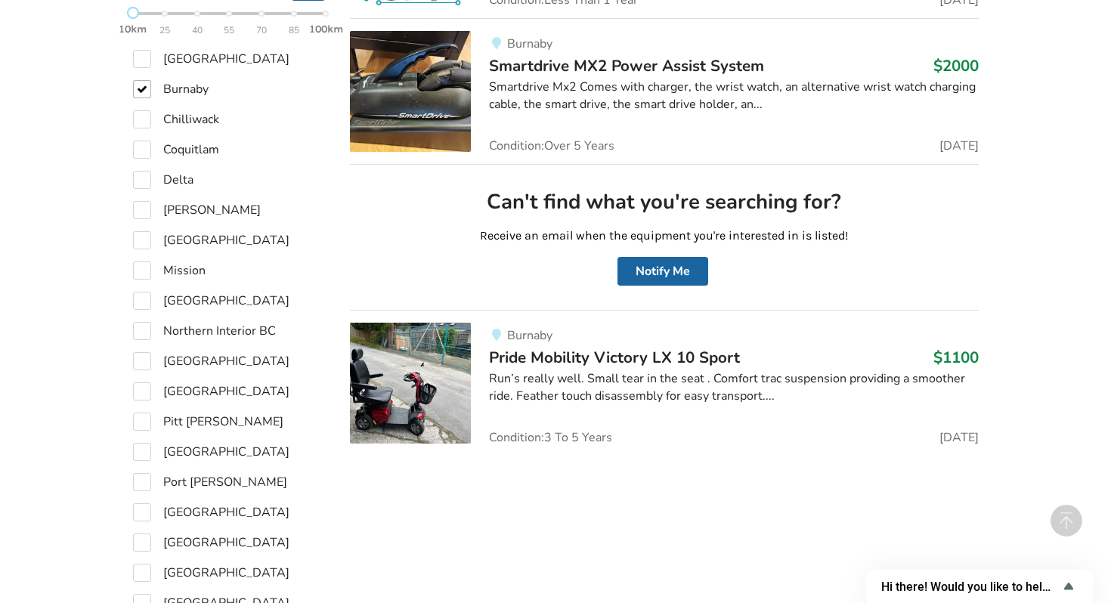
scroll to position [699, 0]
click at [145, 150] on label "Coquitlam" at bounding box center [176, 149] width 86 height 18
checkbox input "true"
click at [141, 87] on label "Burnaby" at bounding box center [171, 88] width 76 height 18
checkbox input "false"
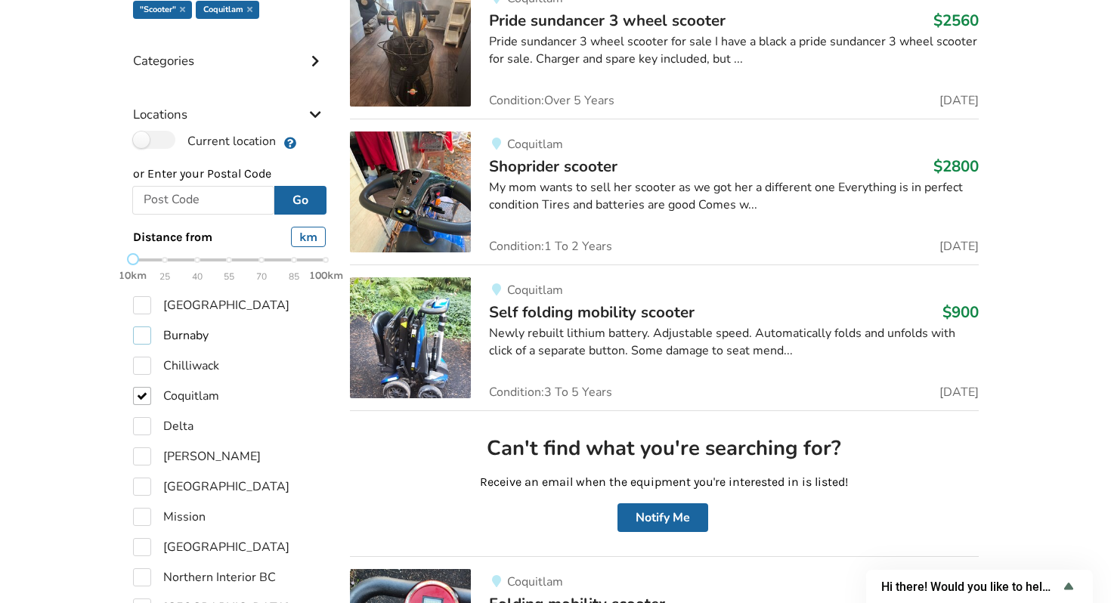
scroll to position [448, 0]
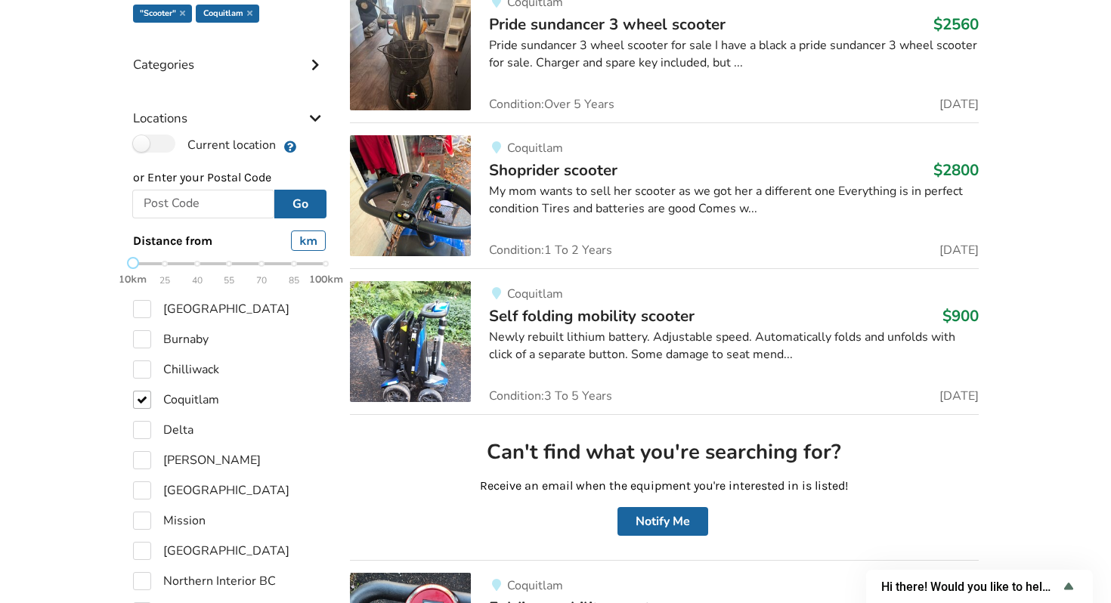
click at [568, 319] on span "Self folding mobility scooter" at bounding box center [592, 315] width 206 height 21
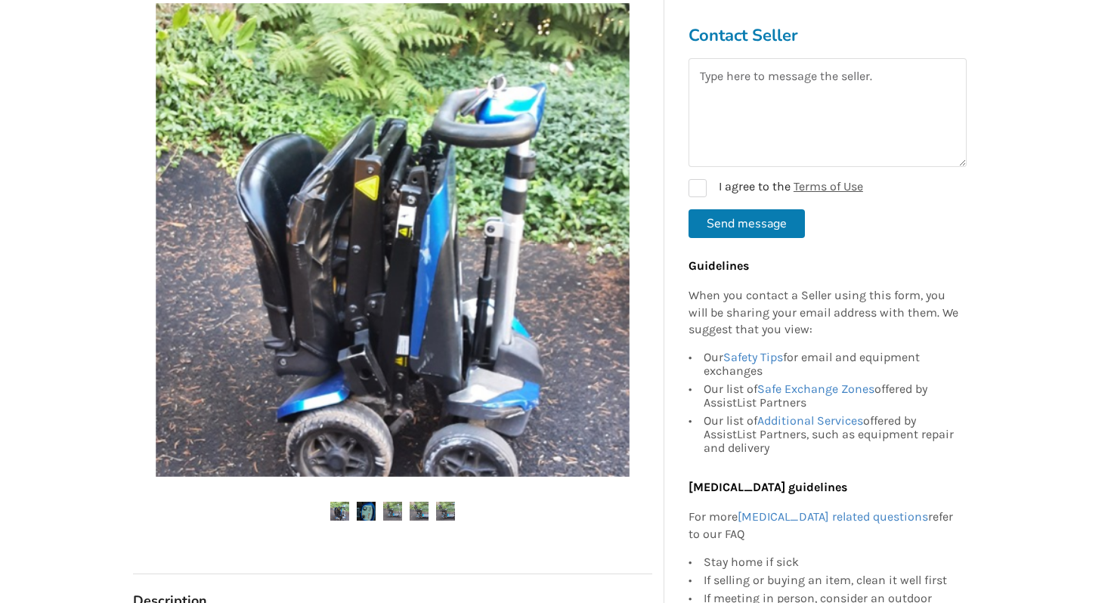
scroll to position [276, 0]
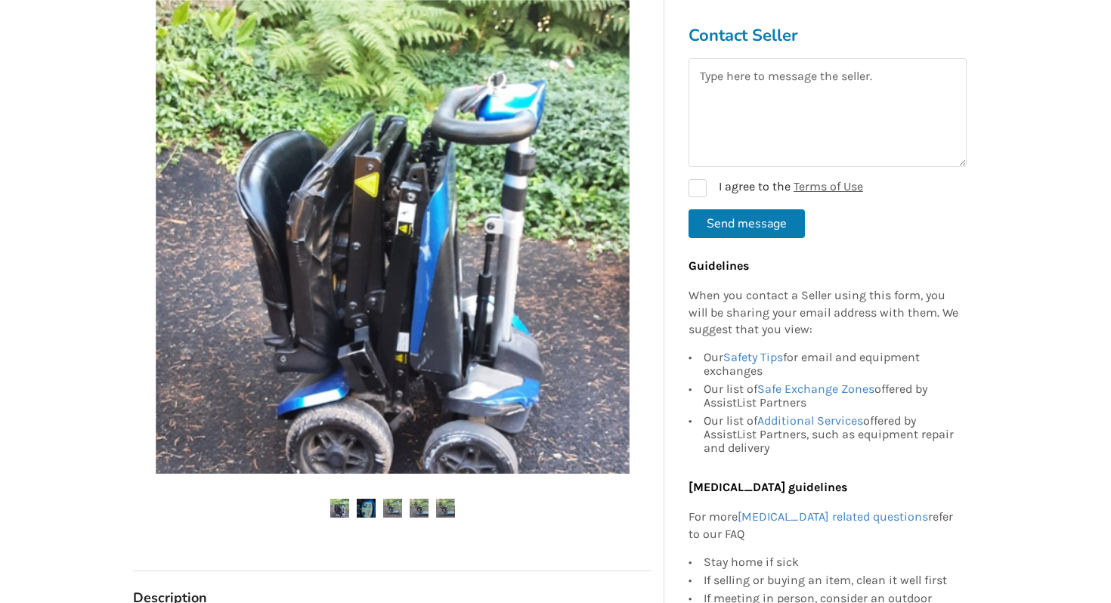
click at [369, 514] on img at bounding box center [366, 508] width 19 height 19
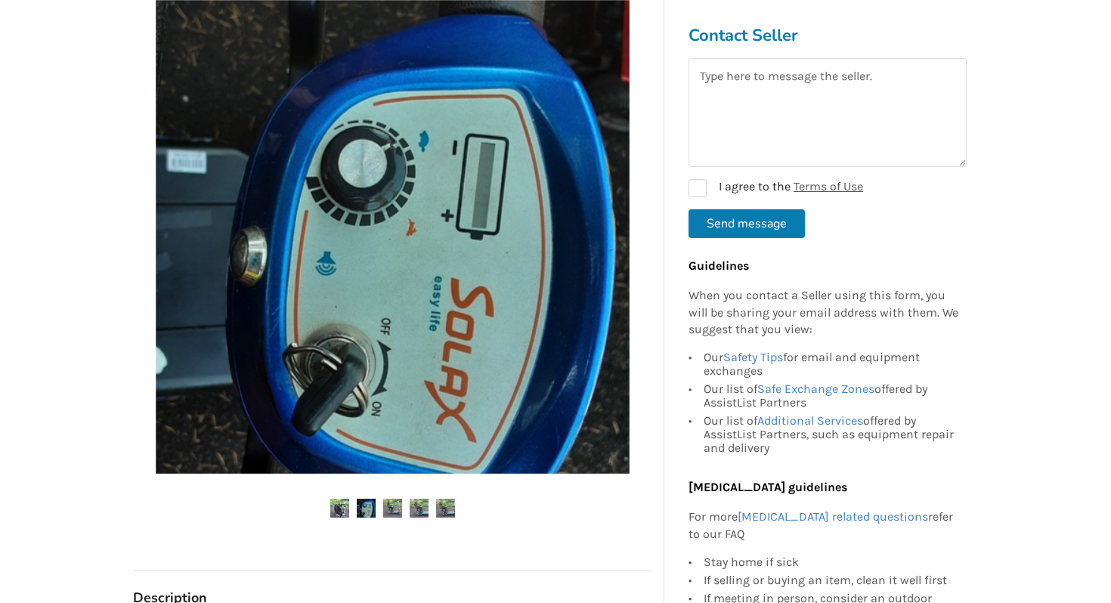
click at [392, 511] on img at bounding box center [392, 508] width 19 height 19
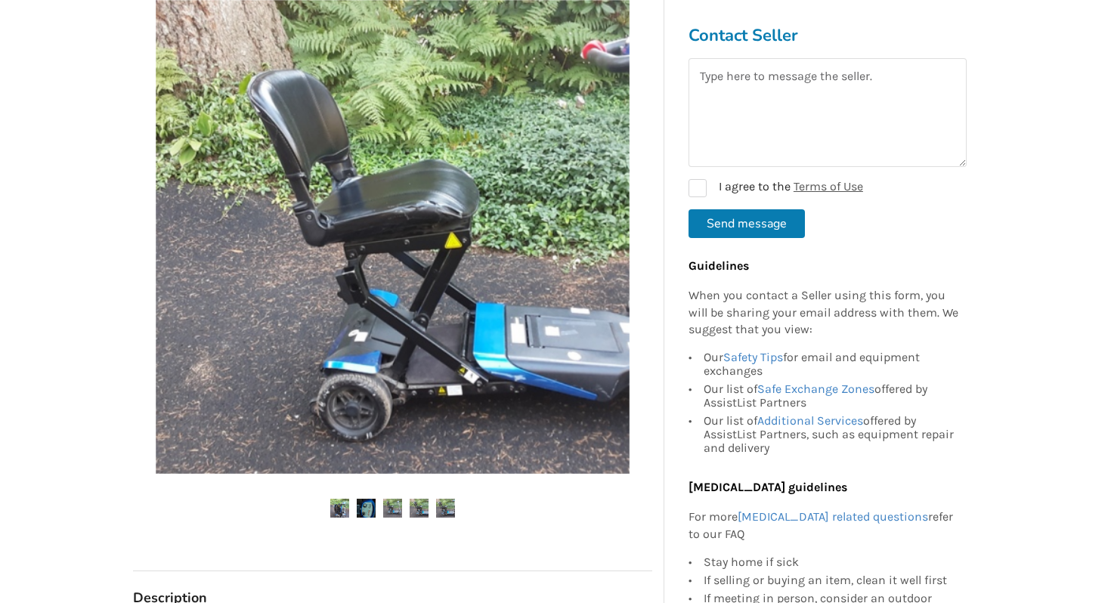
click at [416, 511] on img at bounding box center [419, 508] width 19 height 19
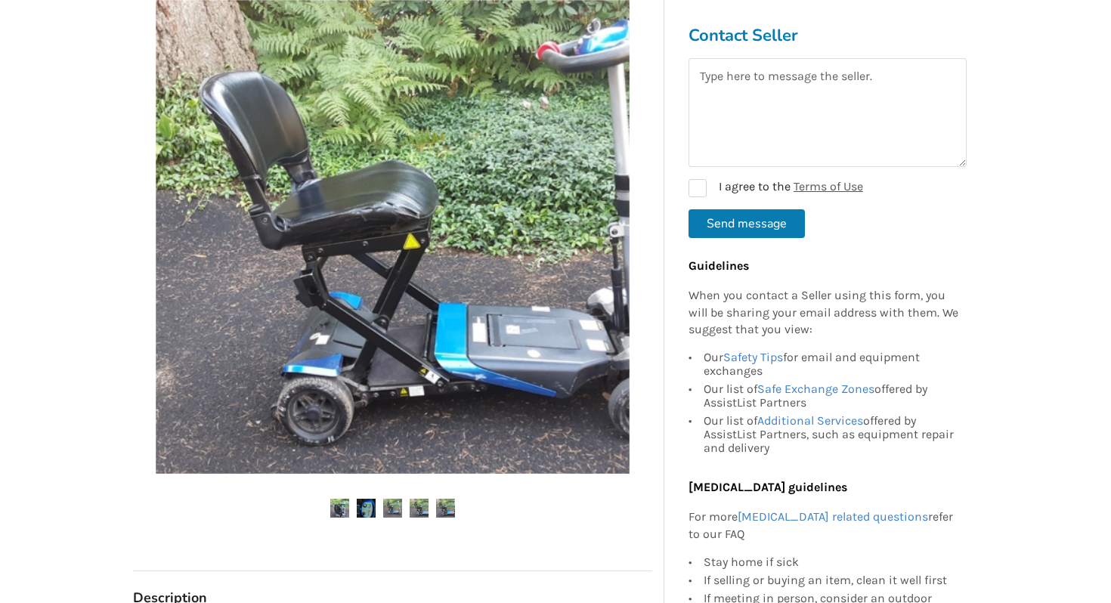
click at [441, 509] on img at bounding box center [445, 508] width 19 height 19
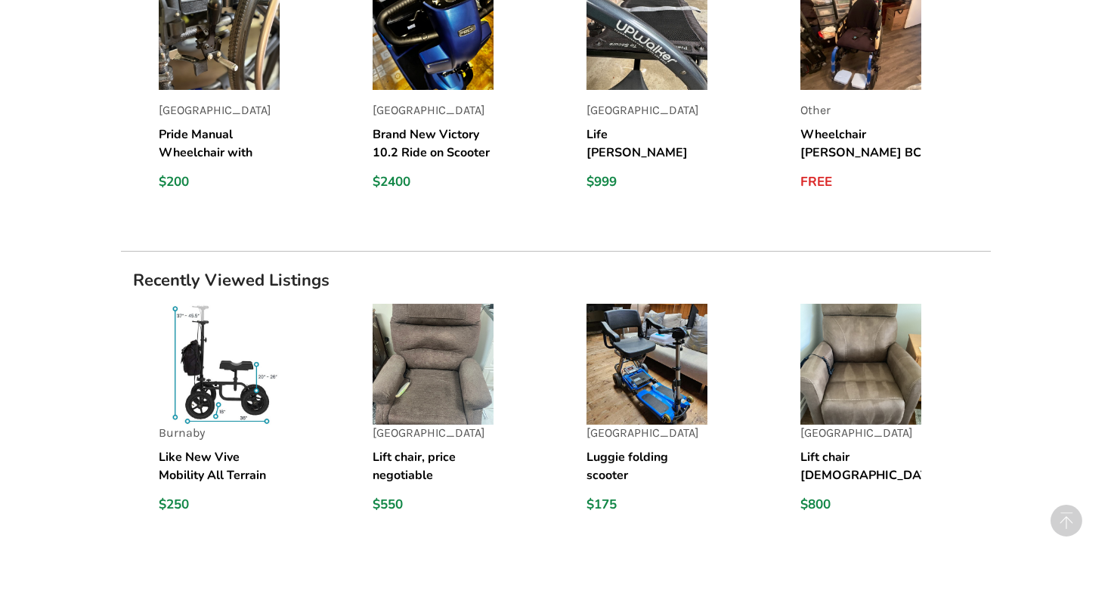
scroll to position [0, 0]
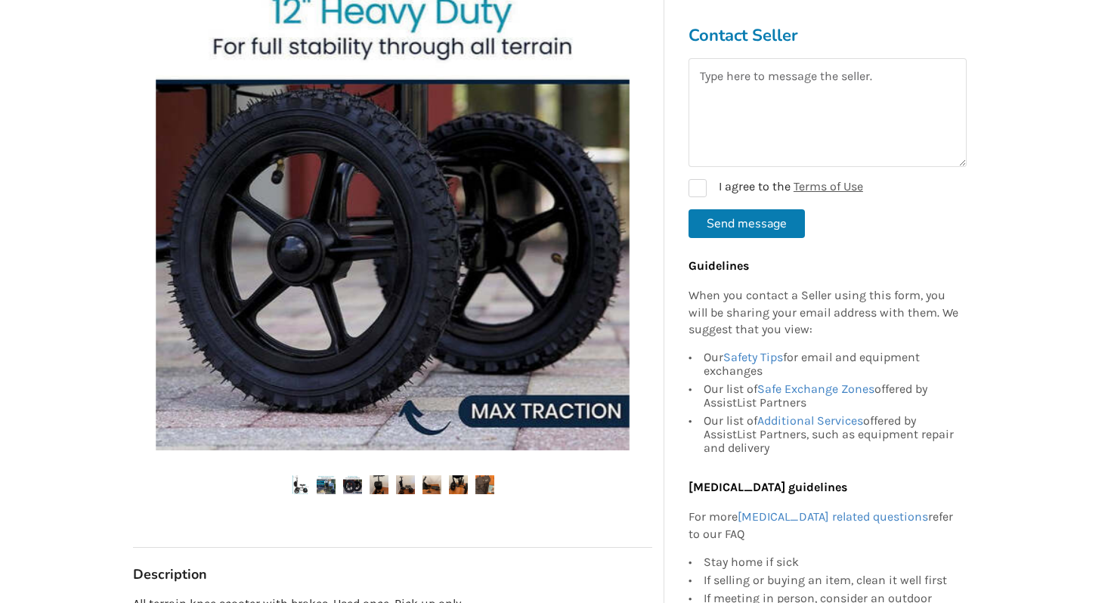
scroll to position [364, 0]
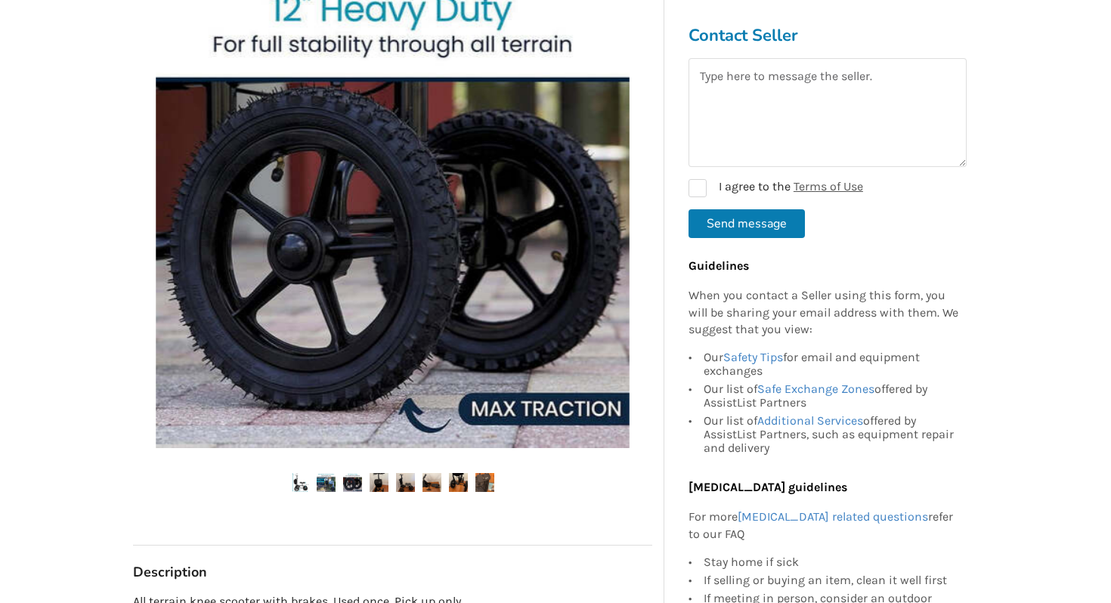
click at [330, 483] on img at bounding box center [326, 482] width 19 height 19
click at [345, 483] on img at bounding box center [352, 482] width 19 height 19
click at [379, 484] on img at bounding box center [379, 482] width 19 height 19
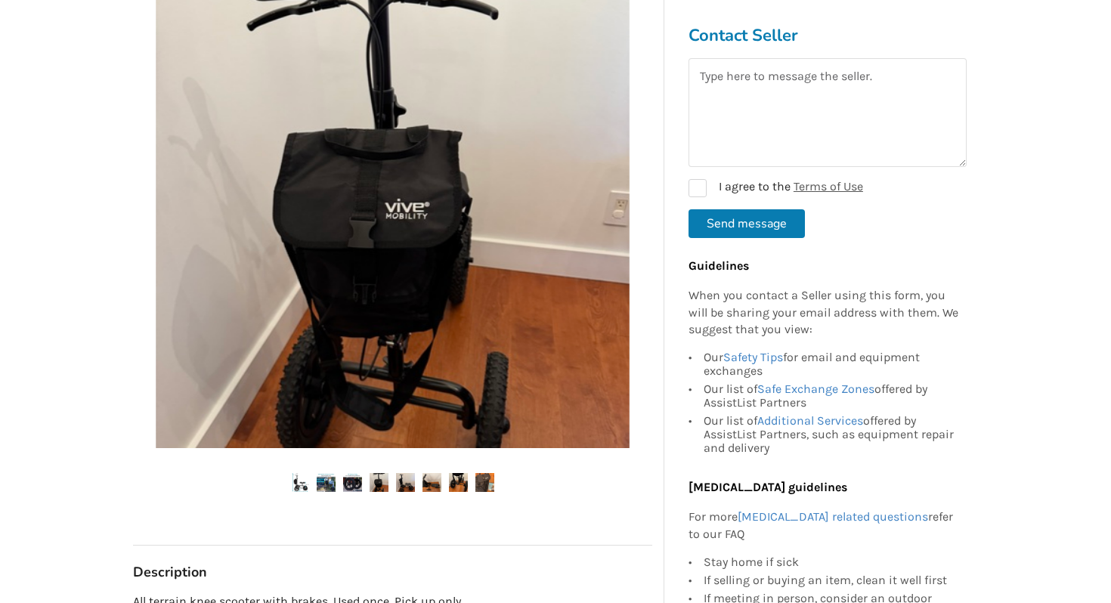
click at [411, 484] on img at bounding box center [405, 482] width 19 height 19
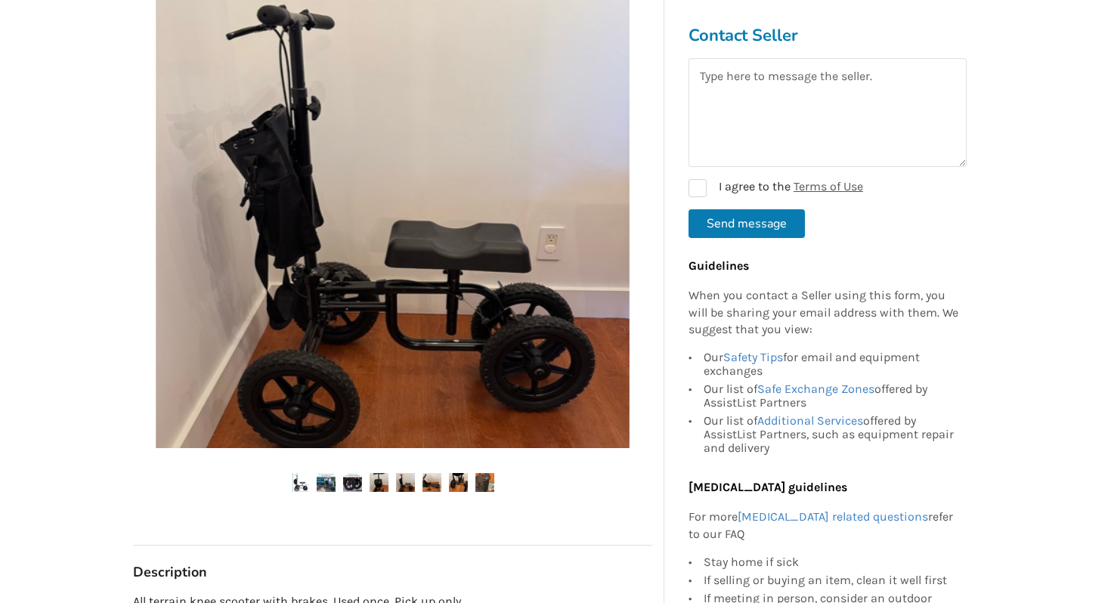
click at [435, 484] on img at bounding box center [432, 482] width 19 height 19
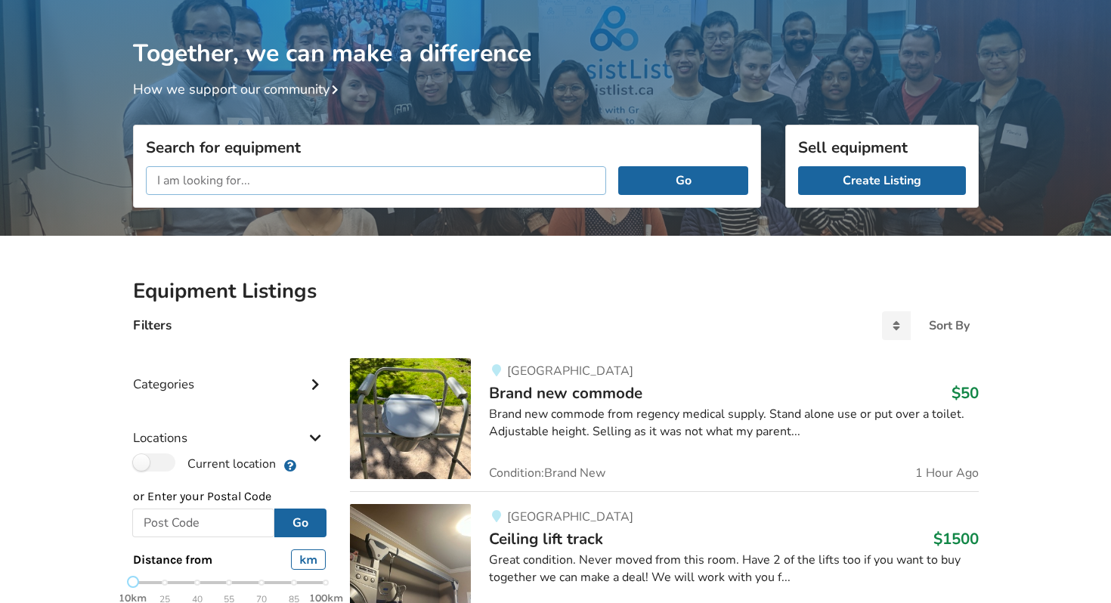
click at [298, 182] on input "text" at bounding box center [376, 180] width 461 height 29
type input "folding mobility scooter"
click at [618, 166] on button "Go" at bounding box center [682, 180] width 129 height 29
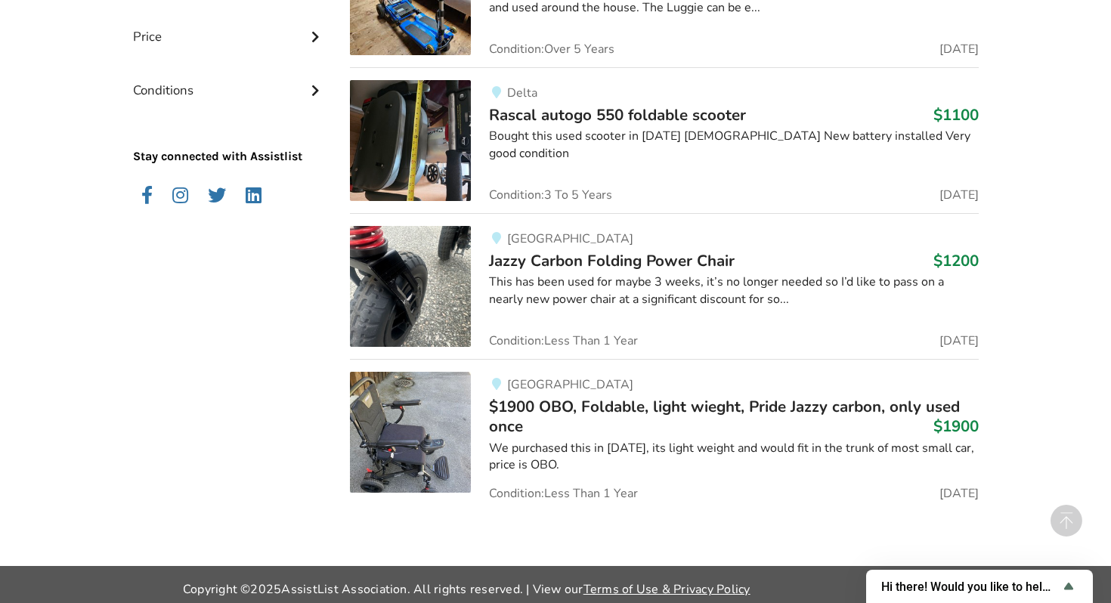
scroll to position [1387, 0]
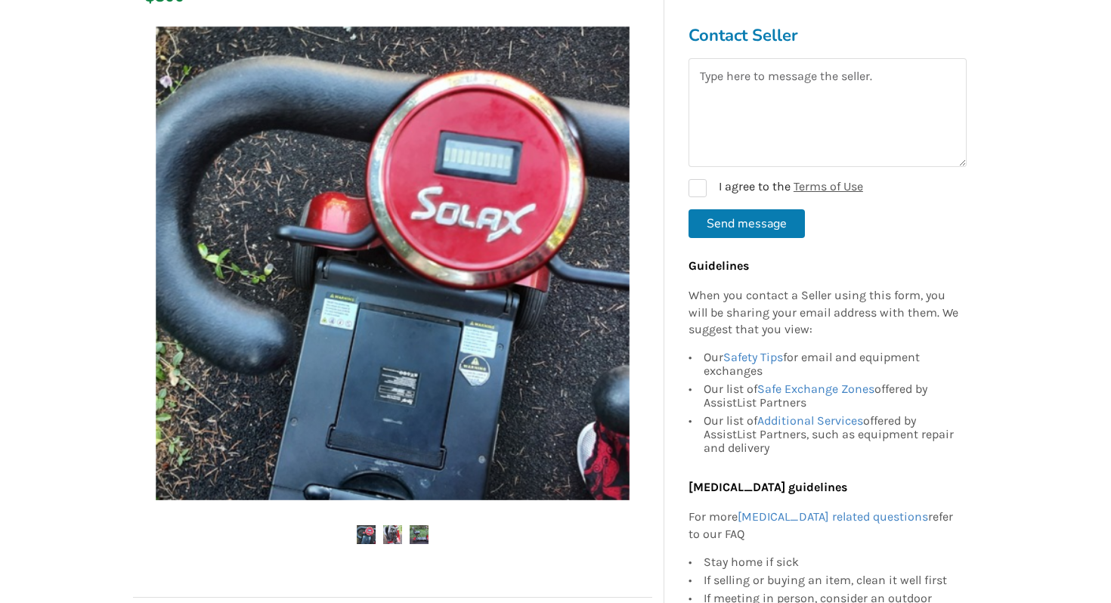
scroll to position [250, 0]
click at [393, 539] on img at bounding box center [392, 534] width 19 height 19
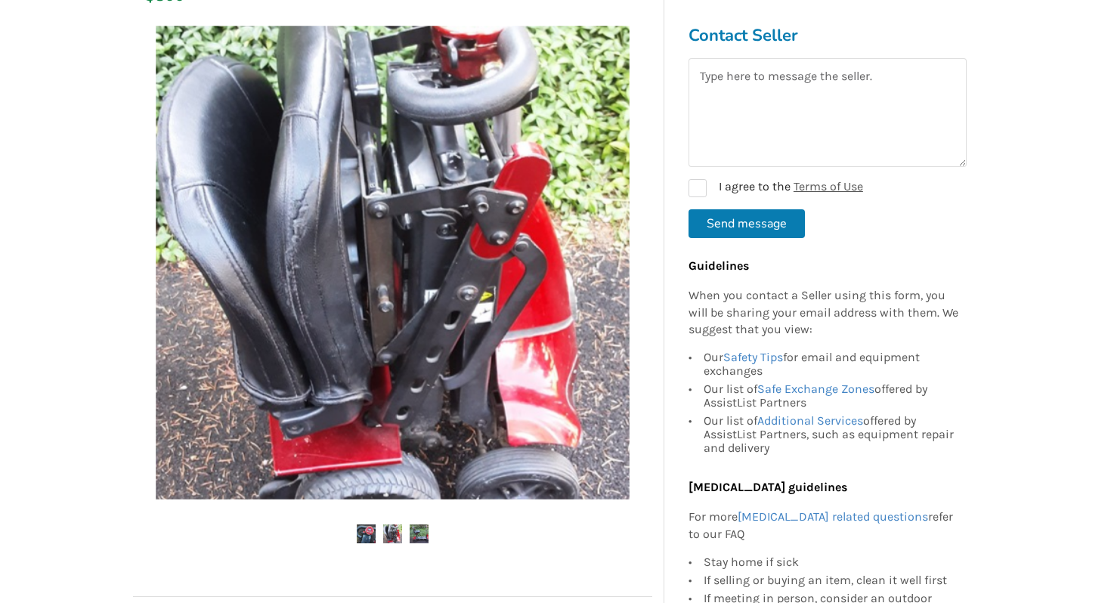
click at [415, 538] on img at bounding box center [419, 534] width 19 height 19
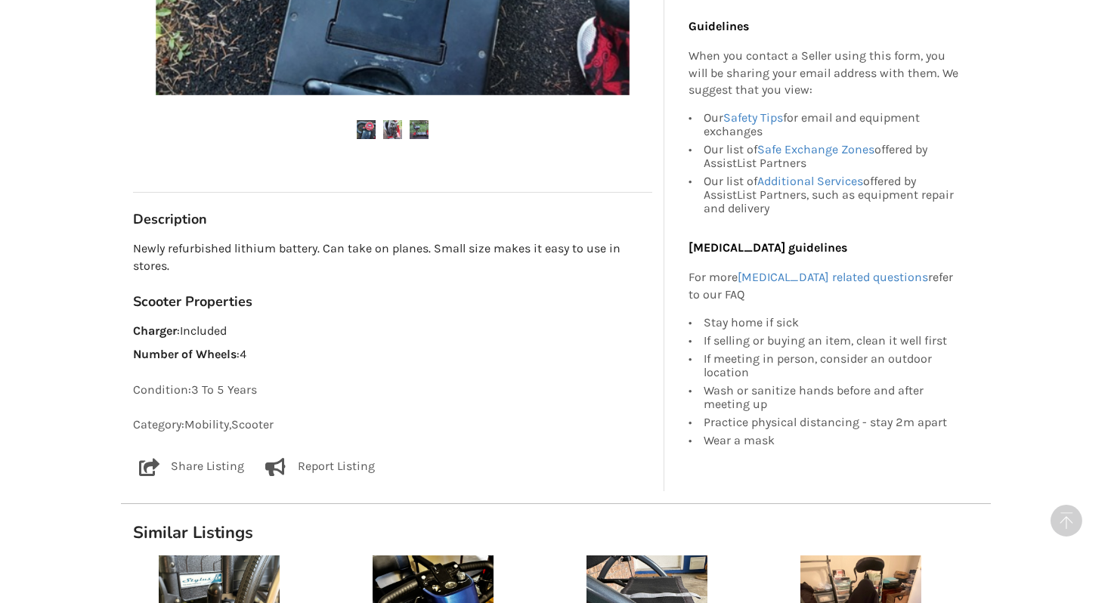
scroll to position [656, 0]
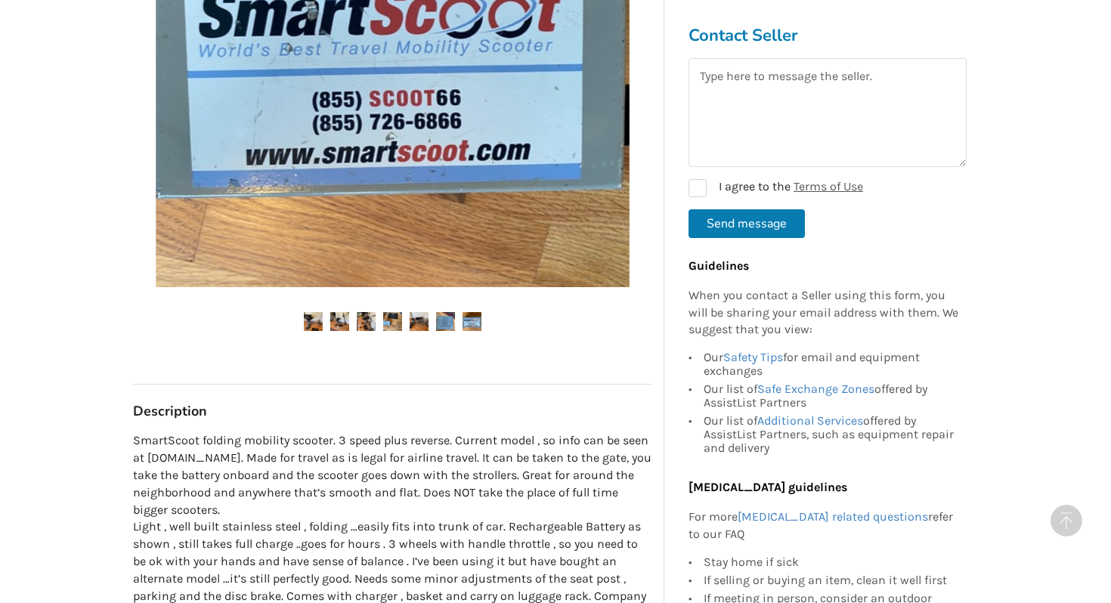
scroll to position [501, 0]
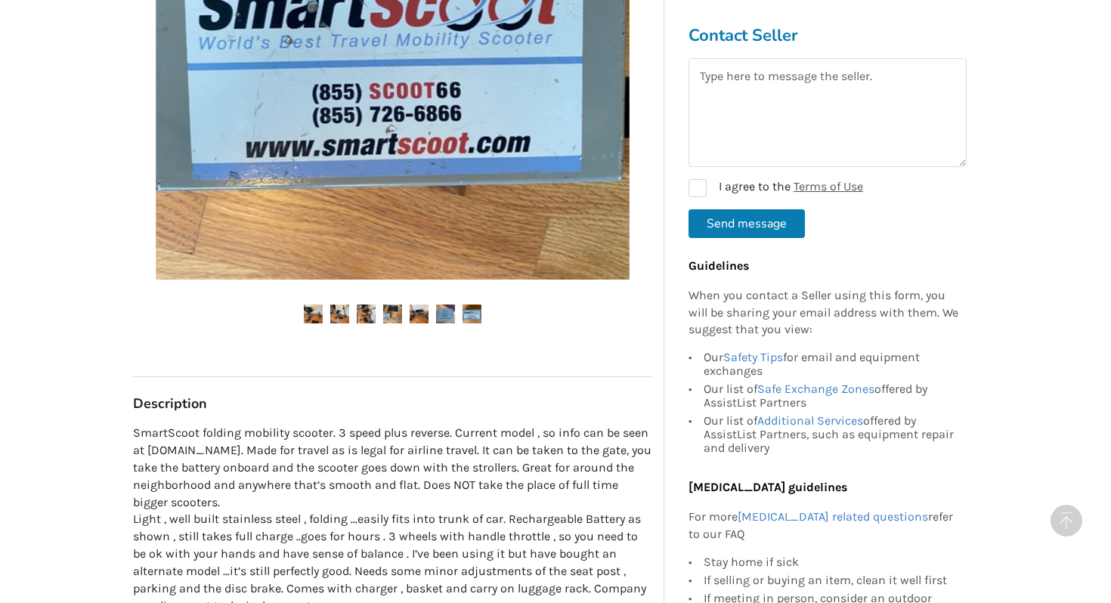
click at [342, 315] on img at bounding box center [339, 314] width 19 height 19
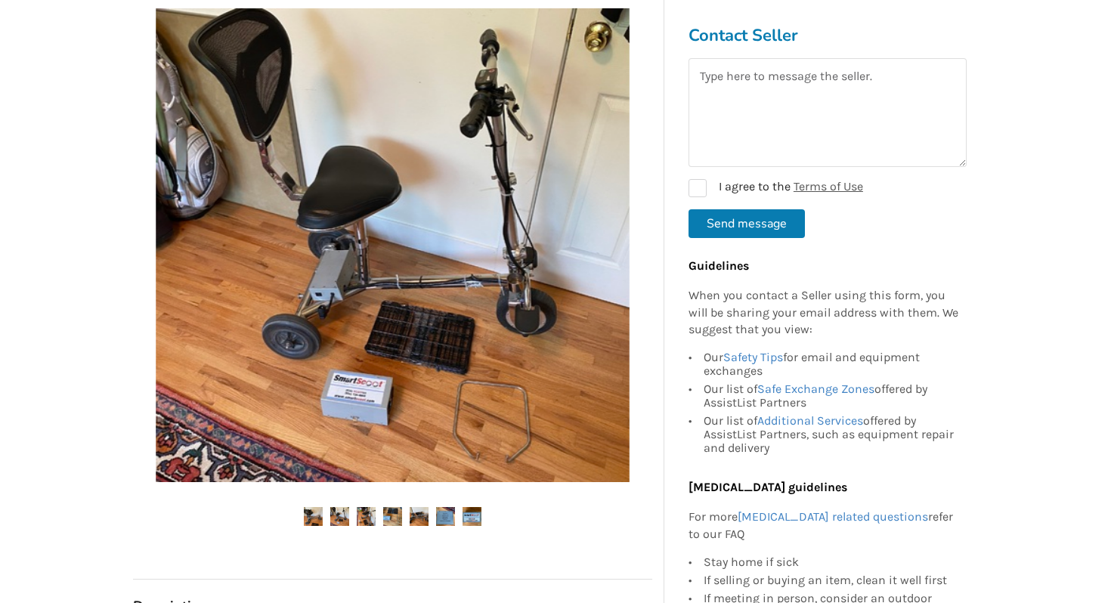
scroll to position [297, 0]
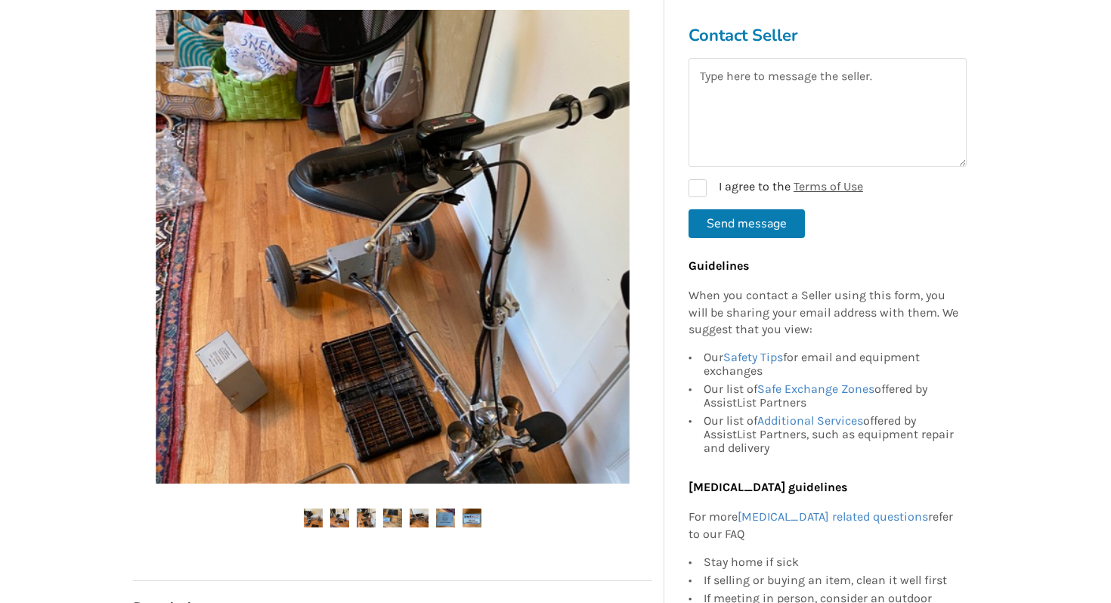
click at [445, 520] on img at bounding box center [445, 518] width 19 height 19
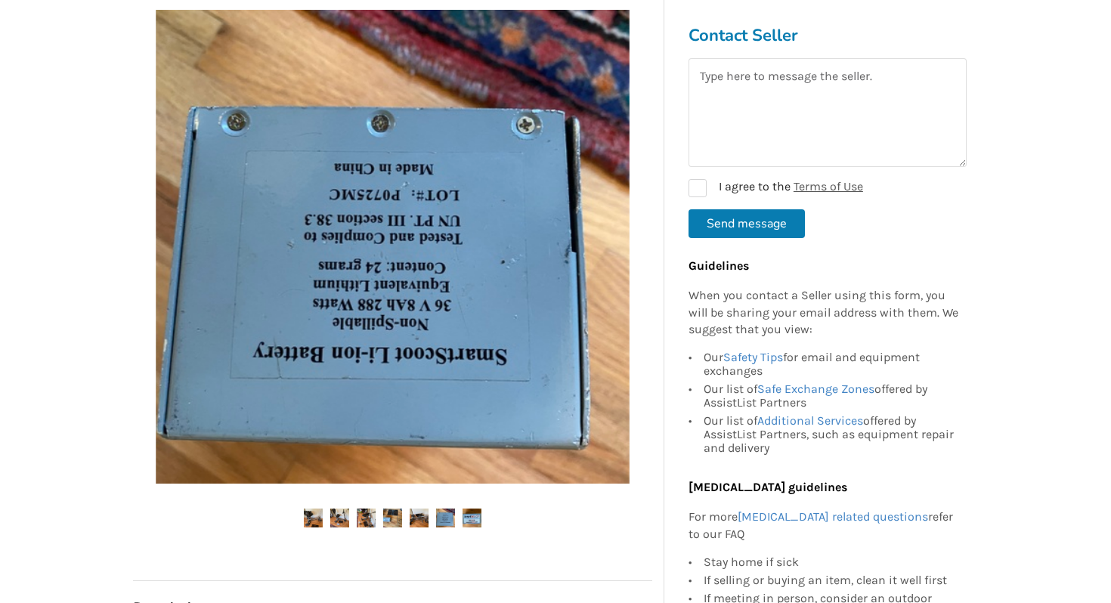
click at [471, 520] on img at bounding box center [472, 518] width 19 height 19
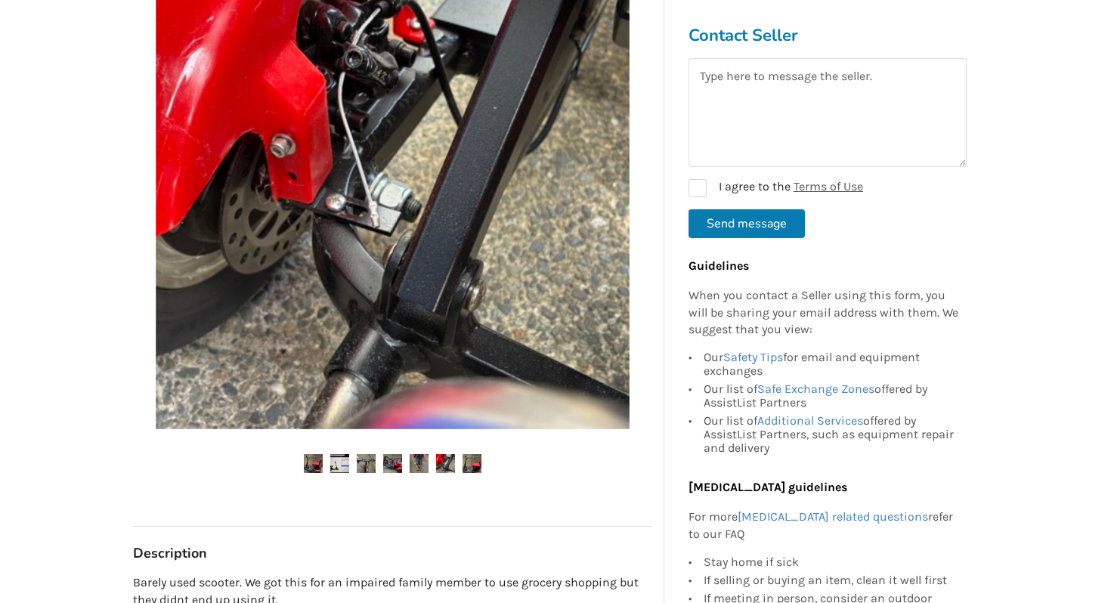
scroll to position [317, 0]
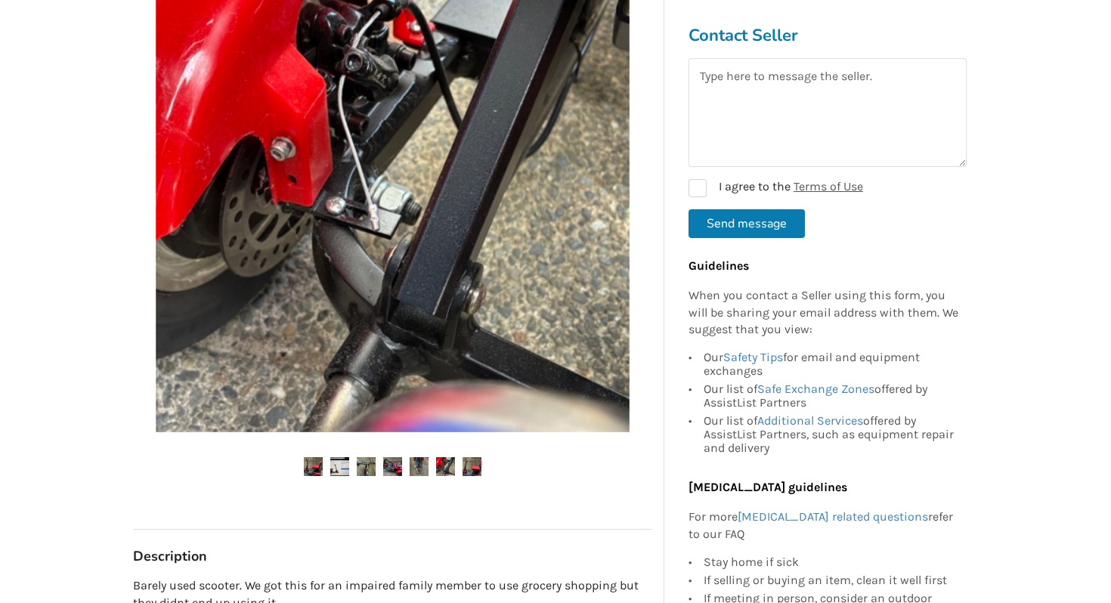
click at [363, 475] on img at bounding box center [366, 466] width 19 height 19
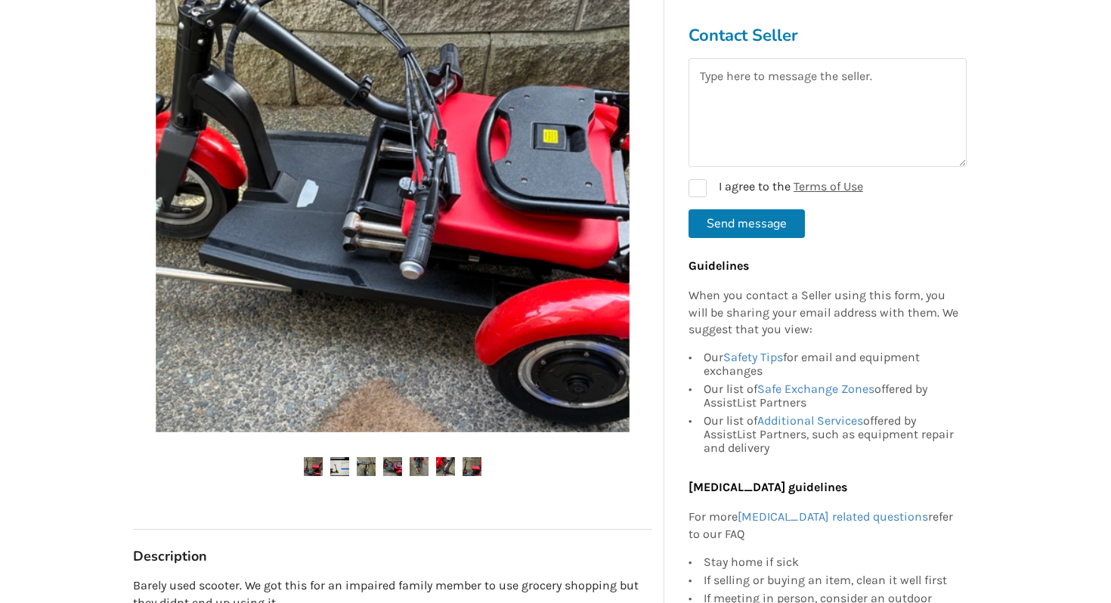
click at [398, 471] on img at bounding box center [392, 466] width 19 height 19
click at [451, 469] on img at bounding box center [445, 466] width 19 height 19
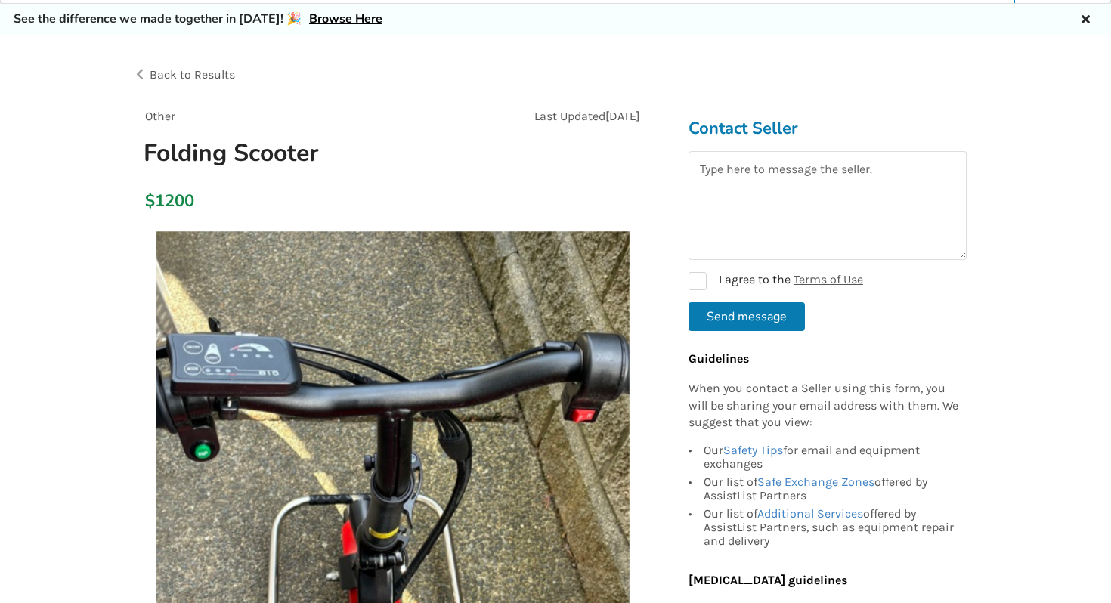
scroll to position [43, 0]
